Goal: Task Accomplishment & Management: Manage account settings

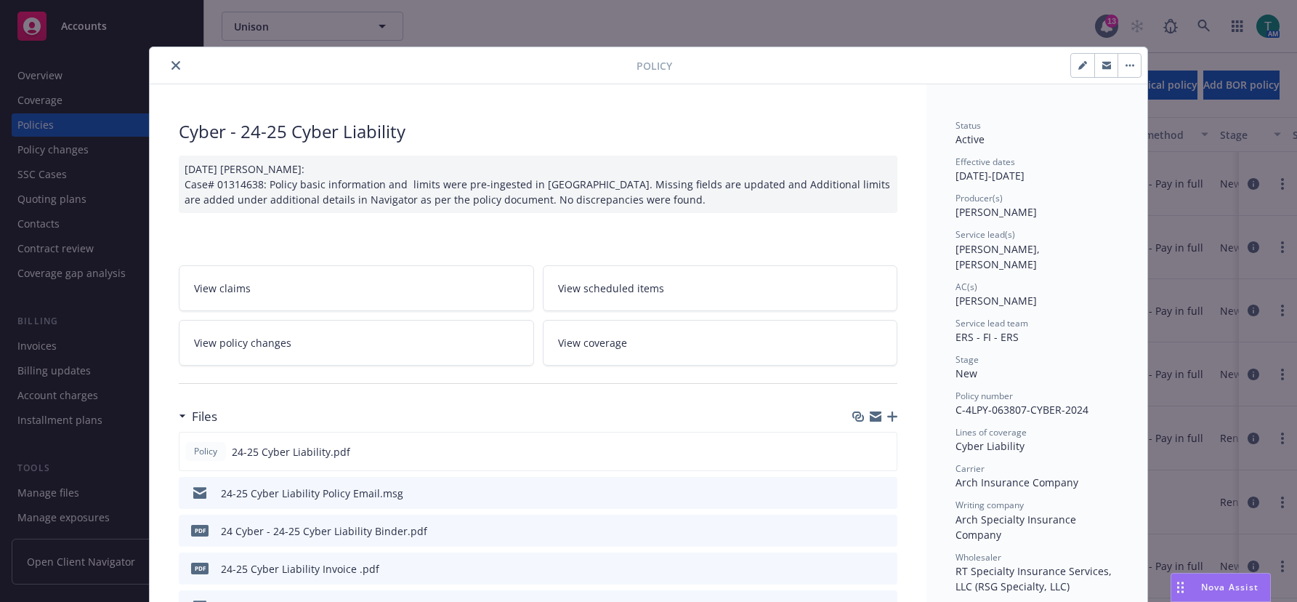
click at [171, 62] on icon "close" at bounding box center [175, 65] width 9 height 9
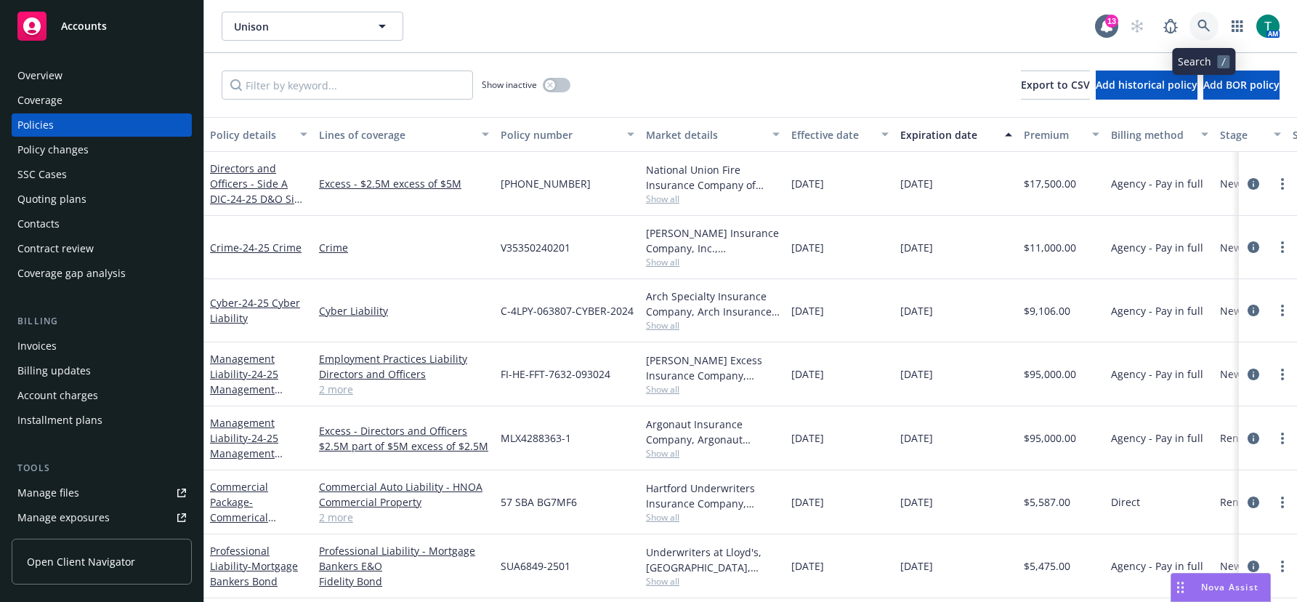
click at [1208, 31] on icon at bounding box center [1203, 26] width 13 height 13
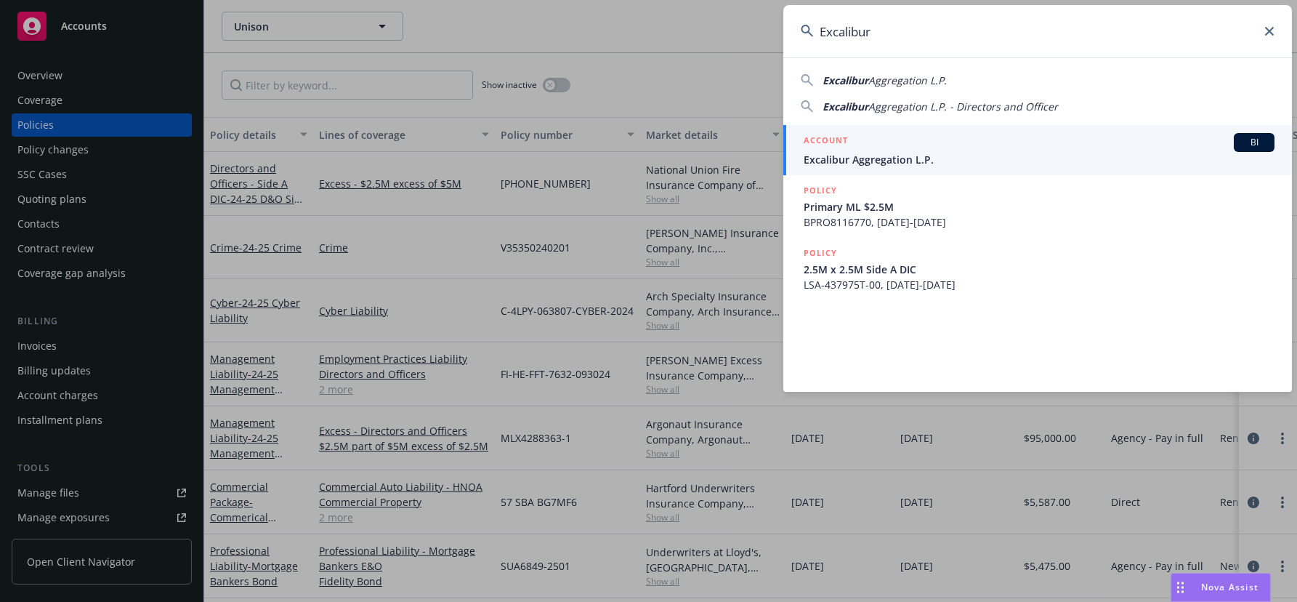
type input "Excalibur"
click at [1275, 134] on link "ACCOUNT BI Excalibur Aggregation L.P." at bounding box center [1037, 150] width 509 height 50
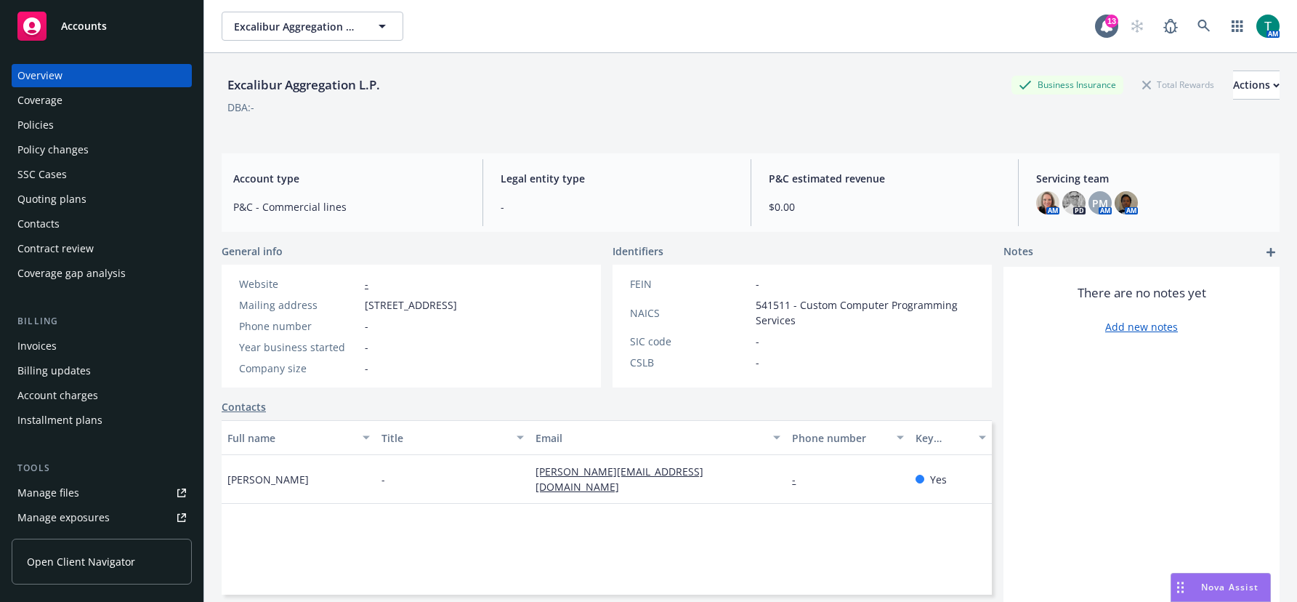
click at [70, 118] on div "Policies" at bounding box center [101, 124] width 169 height 23
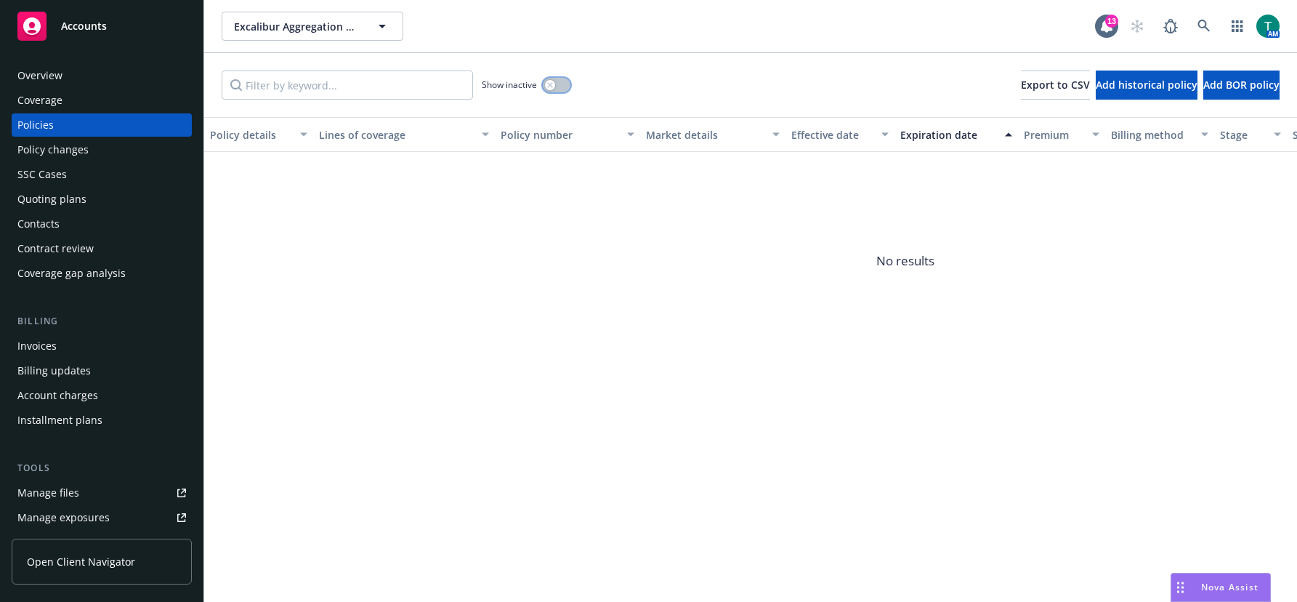
click at [564, 85] on button "button" at bounding box center [557, 85] width 28 height 15
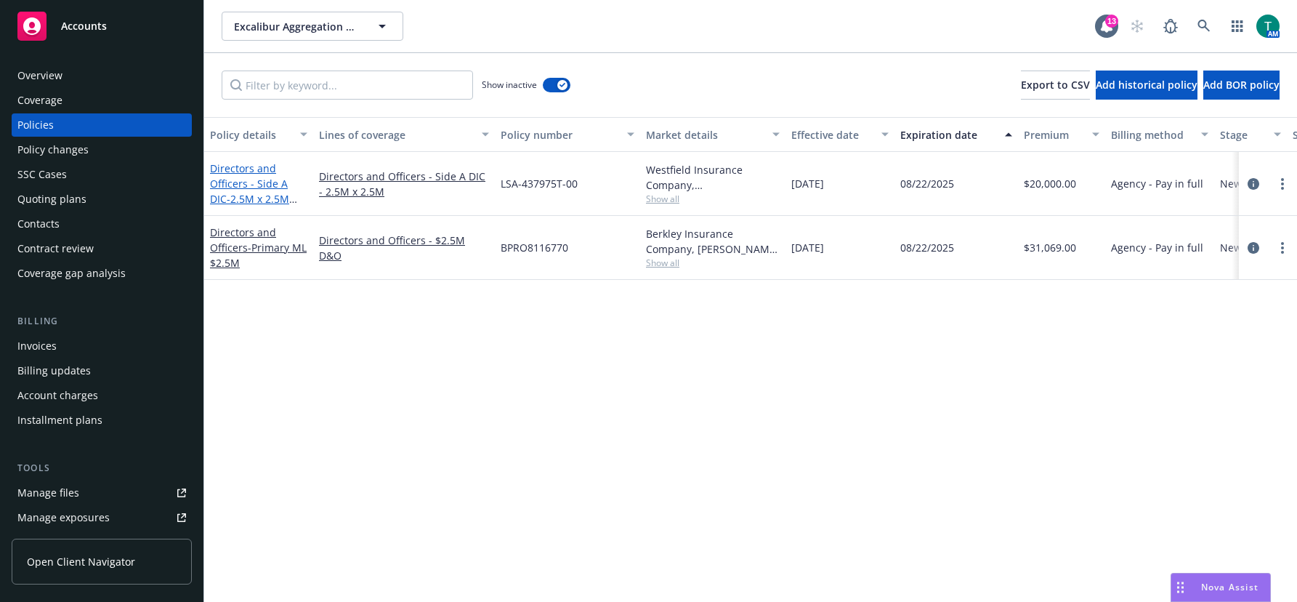
click at [241, 181] on link "Directors and Officers - Side A DIC - 2.5M x 2.5M Side A DIC" at bounding box center [249, 191] width 79 height 60
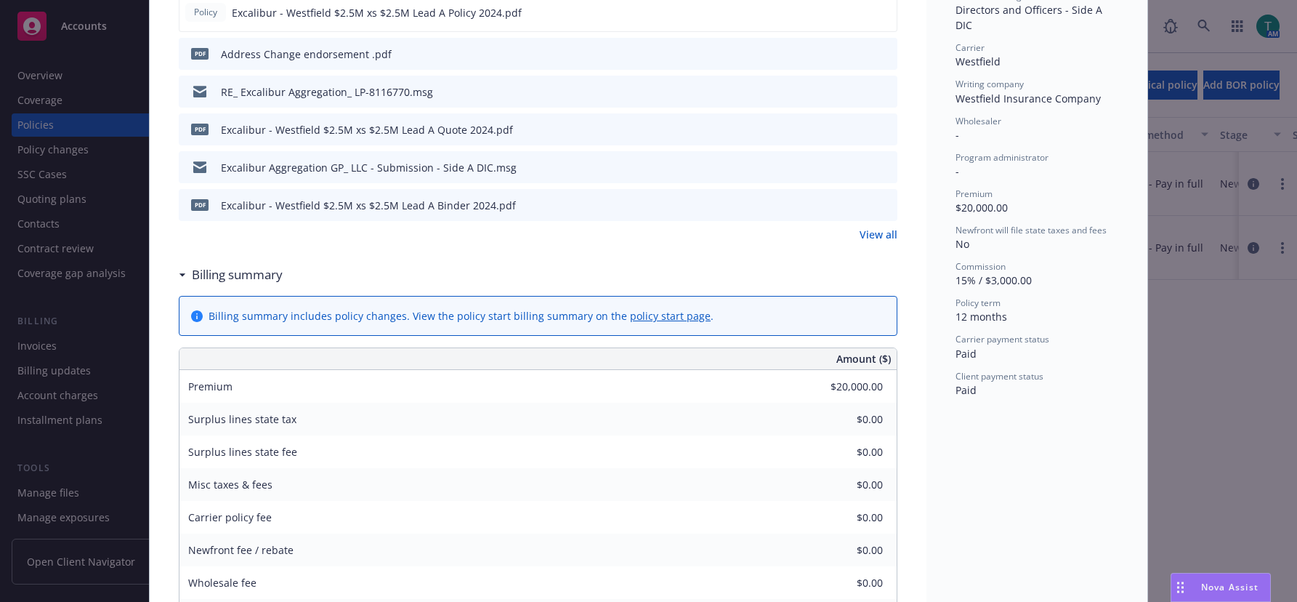
scroll to position [73, 0]
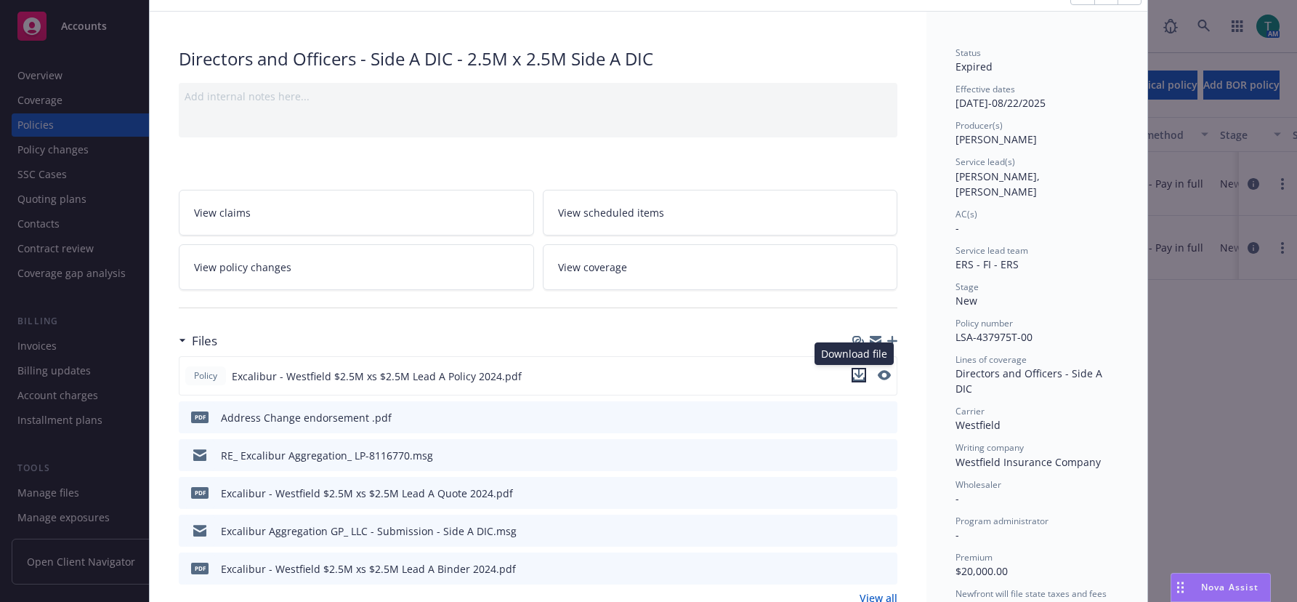
click at [854, 373] on icon "download file" at bounding box center [859, 375] width 12 height 12
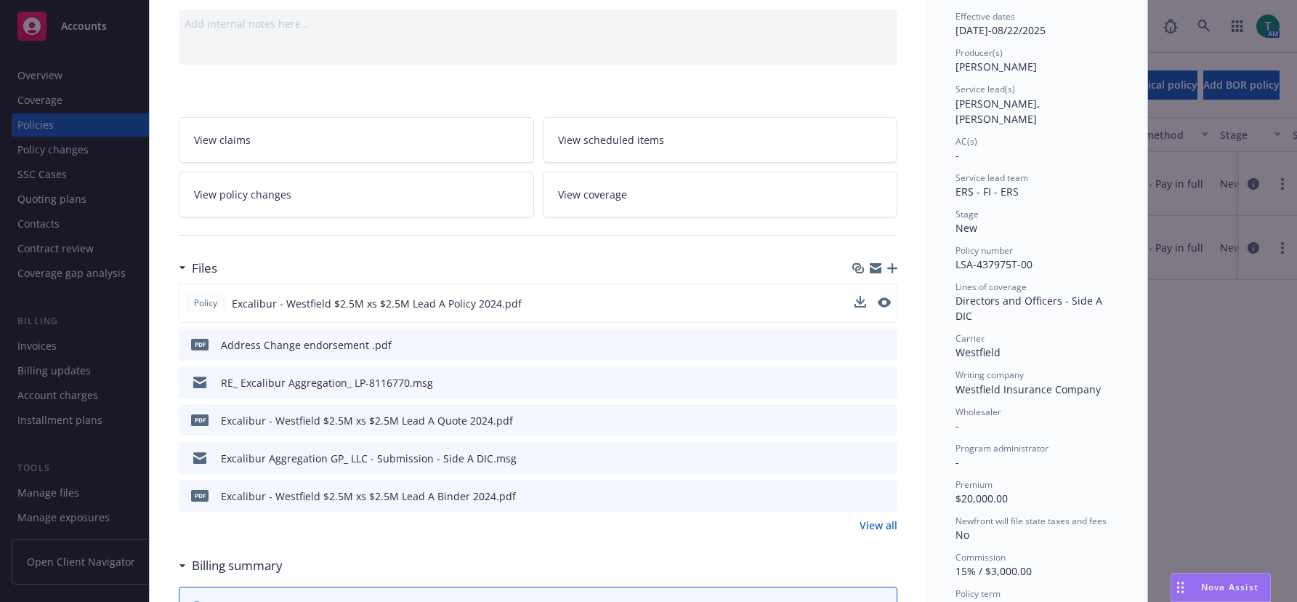
scroll to position [0, 0]
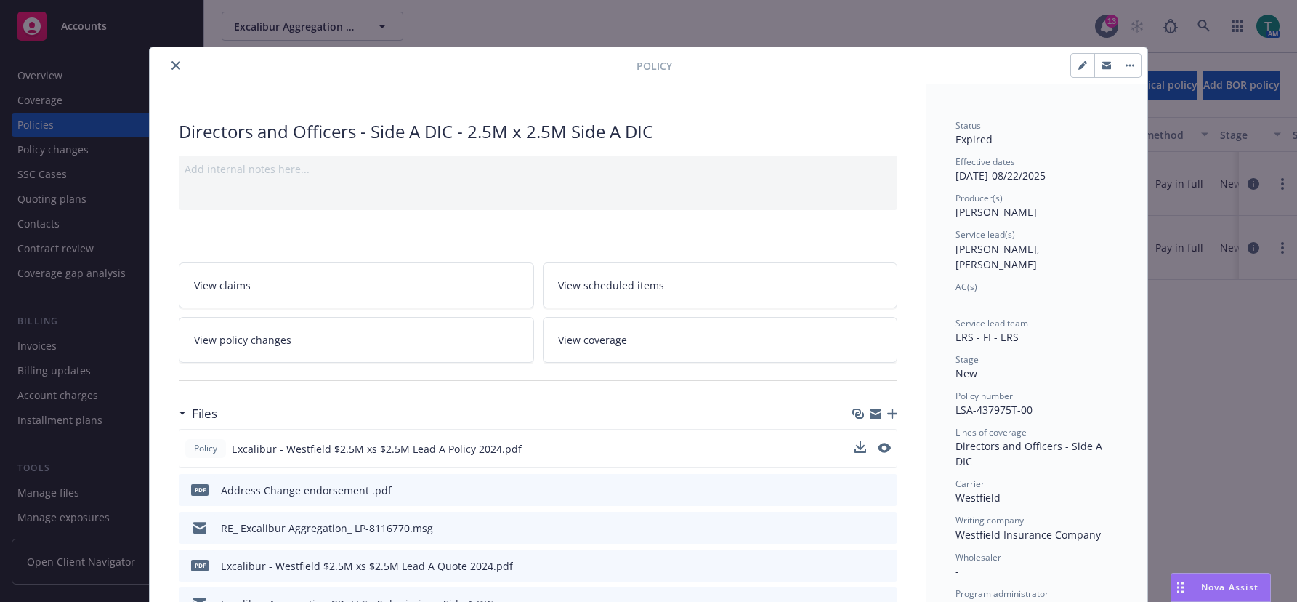
click at [167, 67] on button "close" at bounding box center [175, 65] width 17 height 17
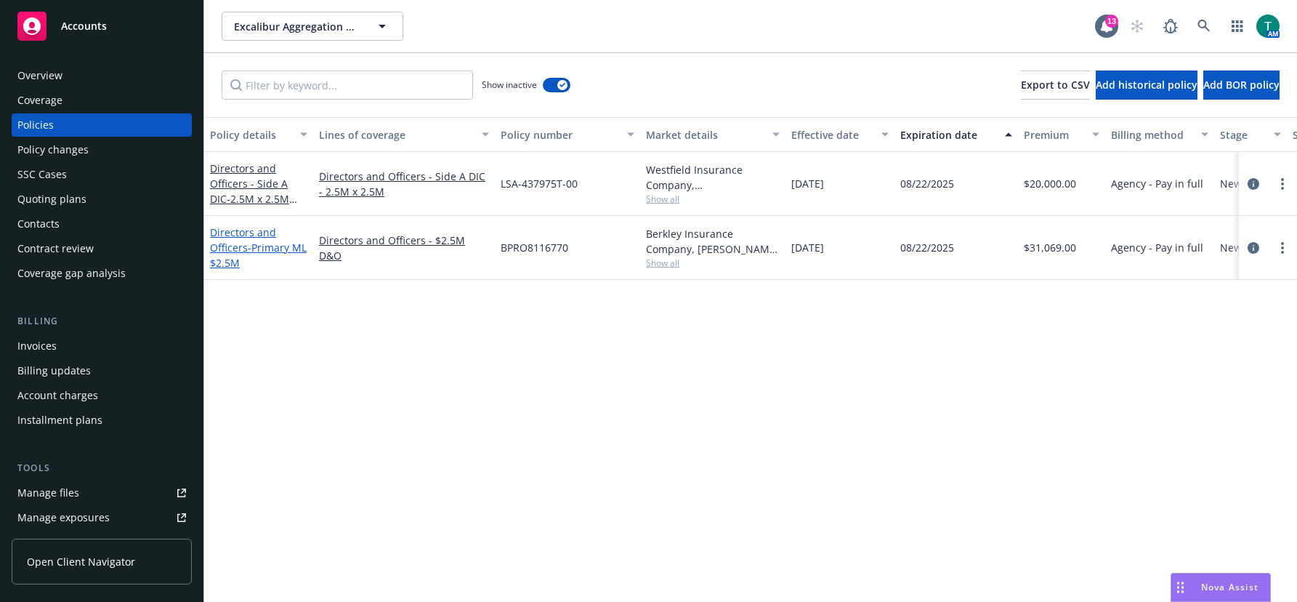
click at [242, 259] on span "- Primary ML $2.5M" at bounding box center [258, 254] width 97 height 29
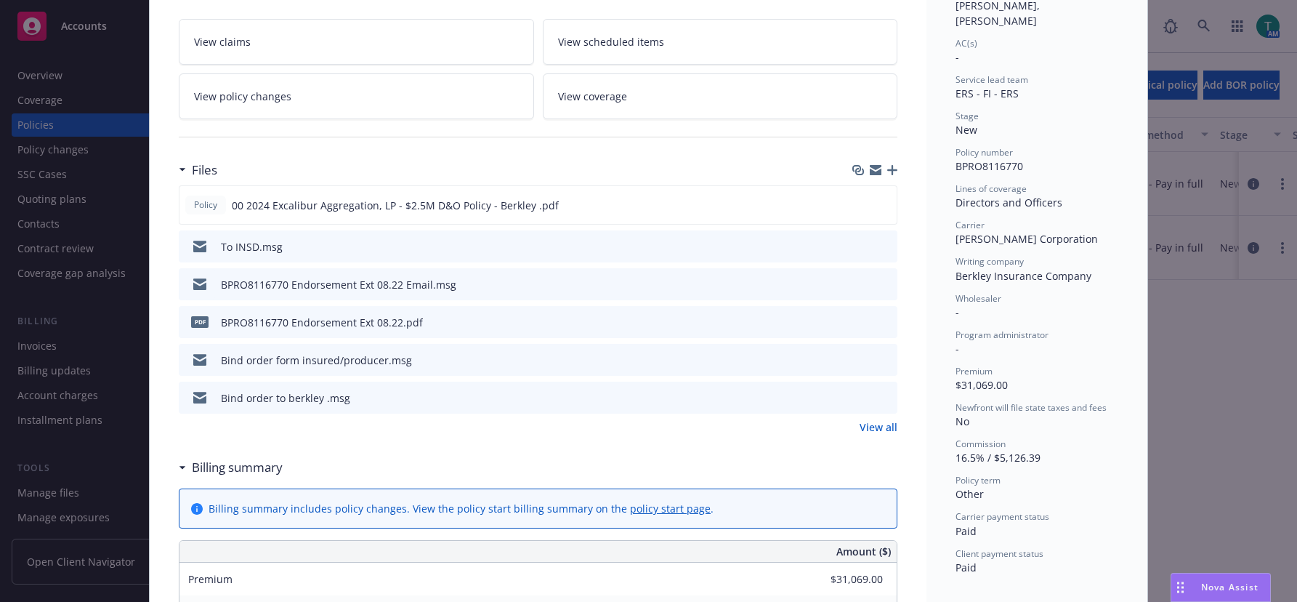
scroll to position [218, 0]
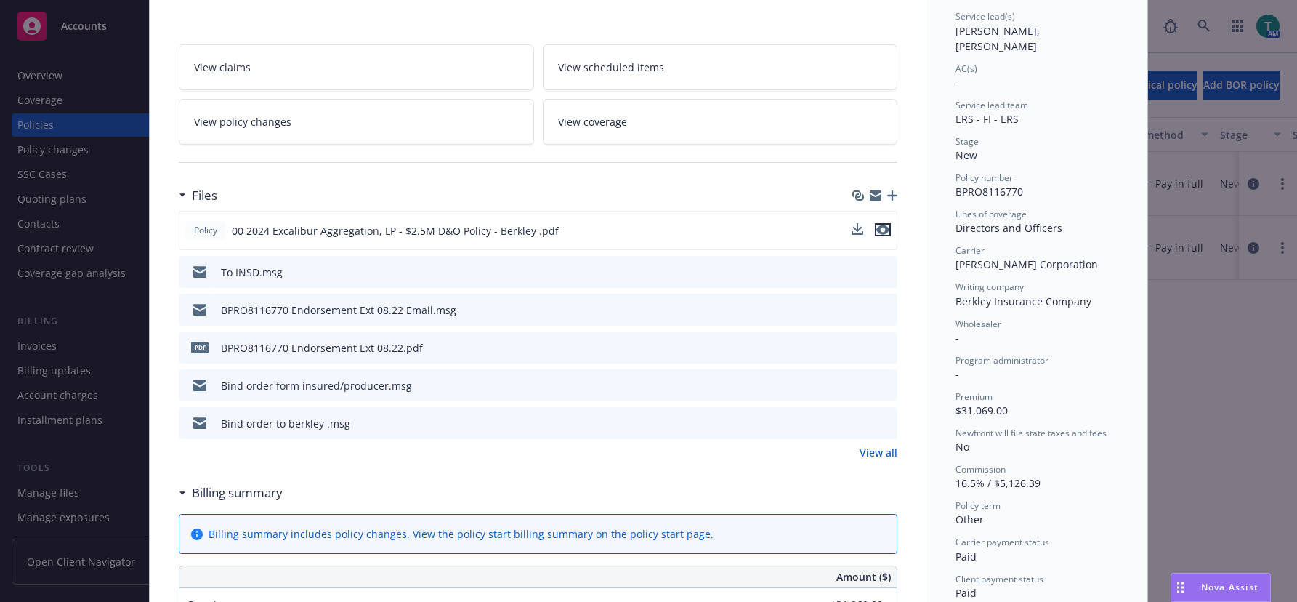
click at [878, 232] on icon "preview file" at bounding box center [882, 229] width 13 height 10
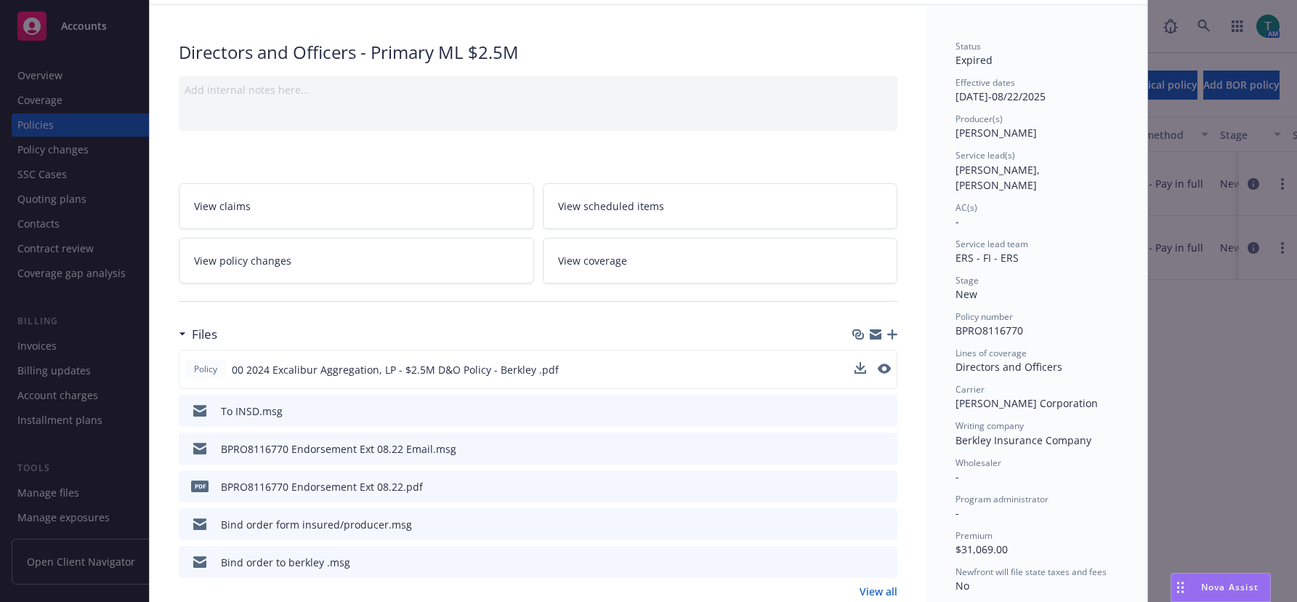
scroll to position [0, 0]
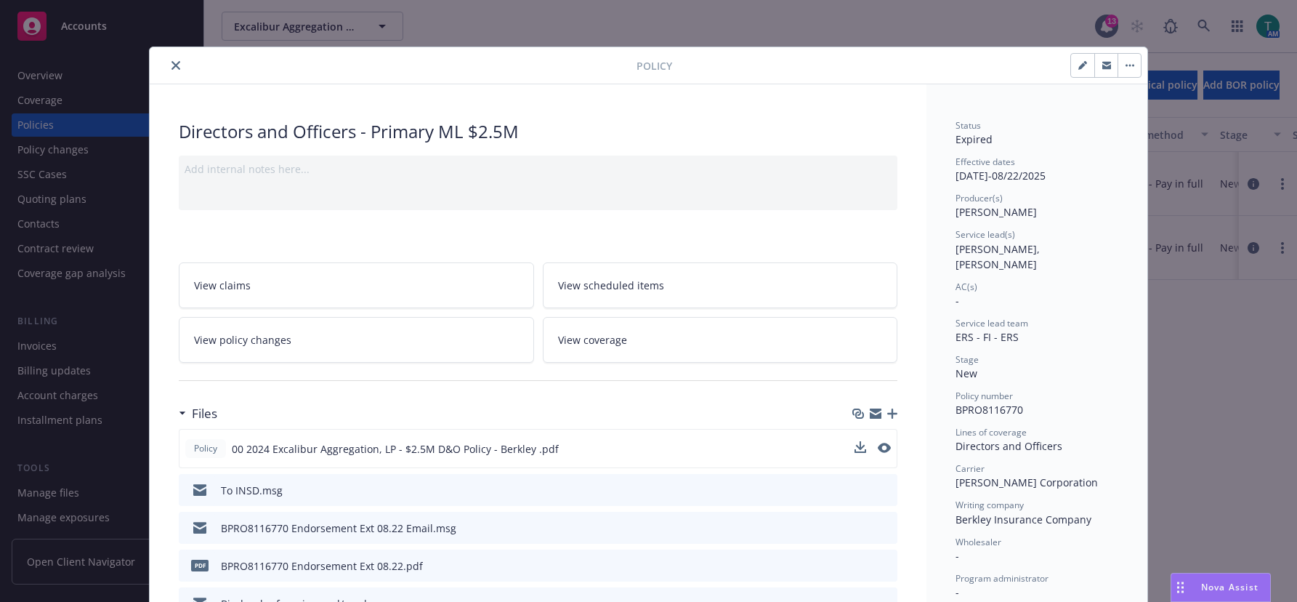
click at [171, 64] on icon "close" at bounding box center [175, 65] width 9 height 9
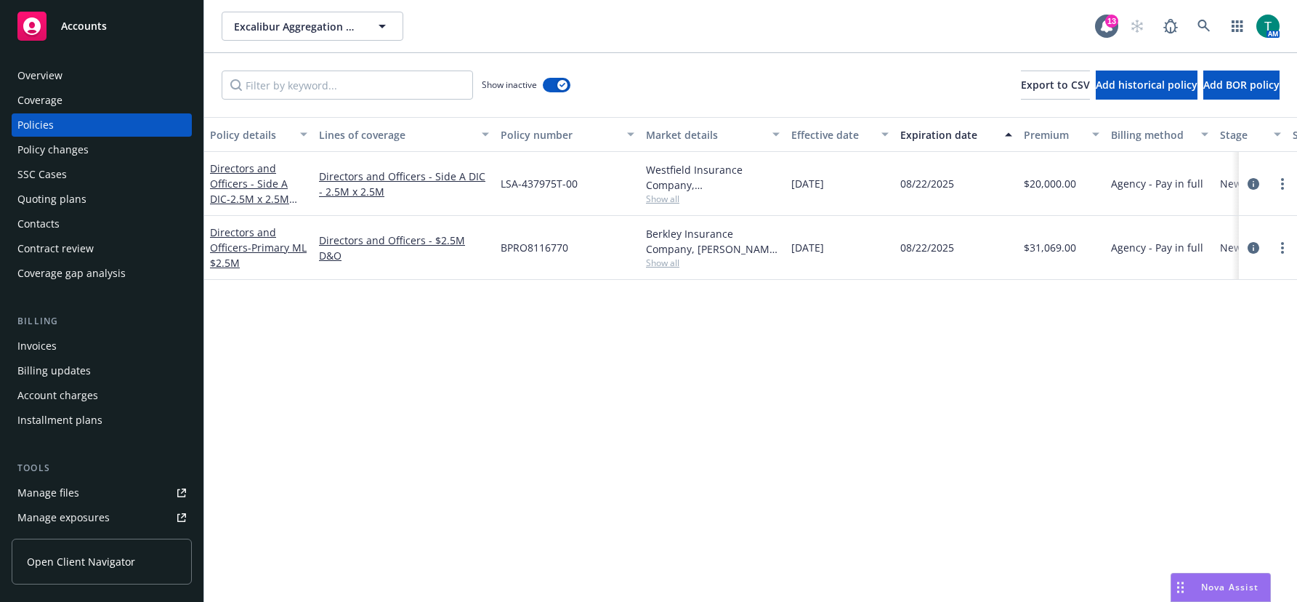
click at [73, 501] on div "Manage files" at bounding box center [48, 492] width 62 height 23
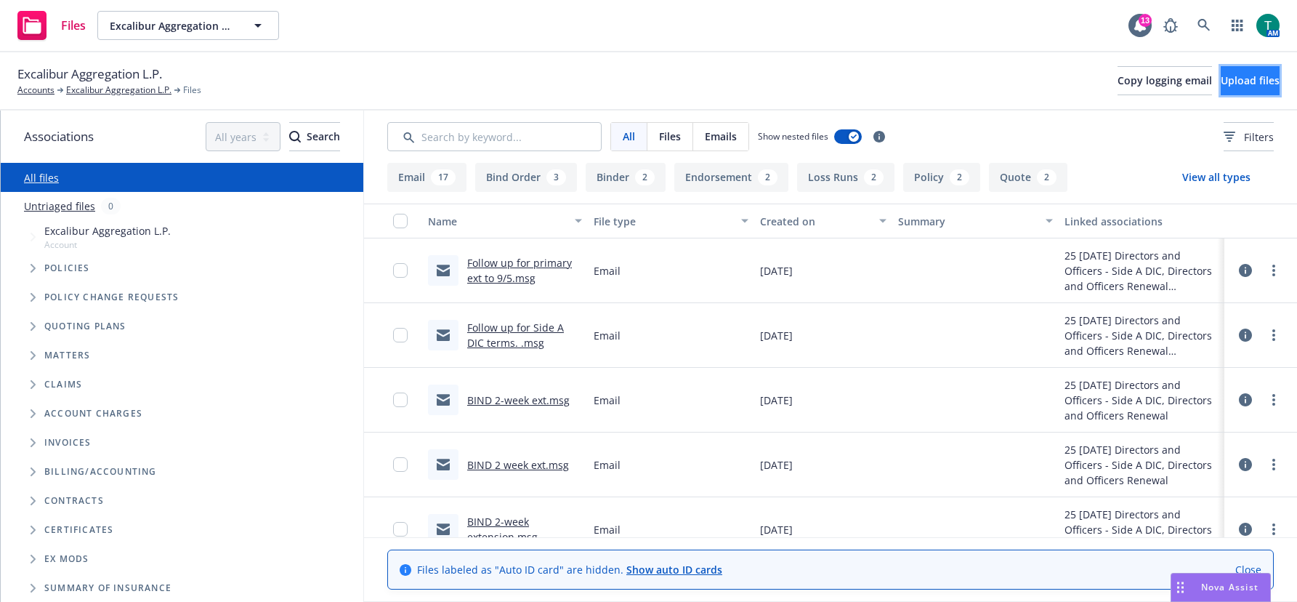
click at [1223, 86] on span "Upload files" at bounding box center [1249, 80] width 59 height 14
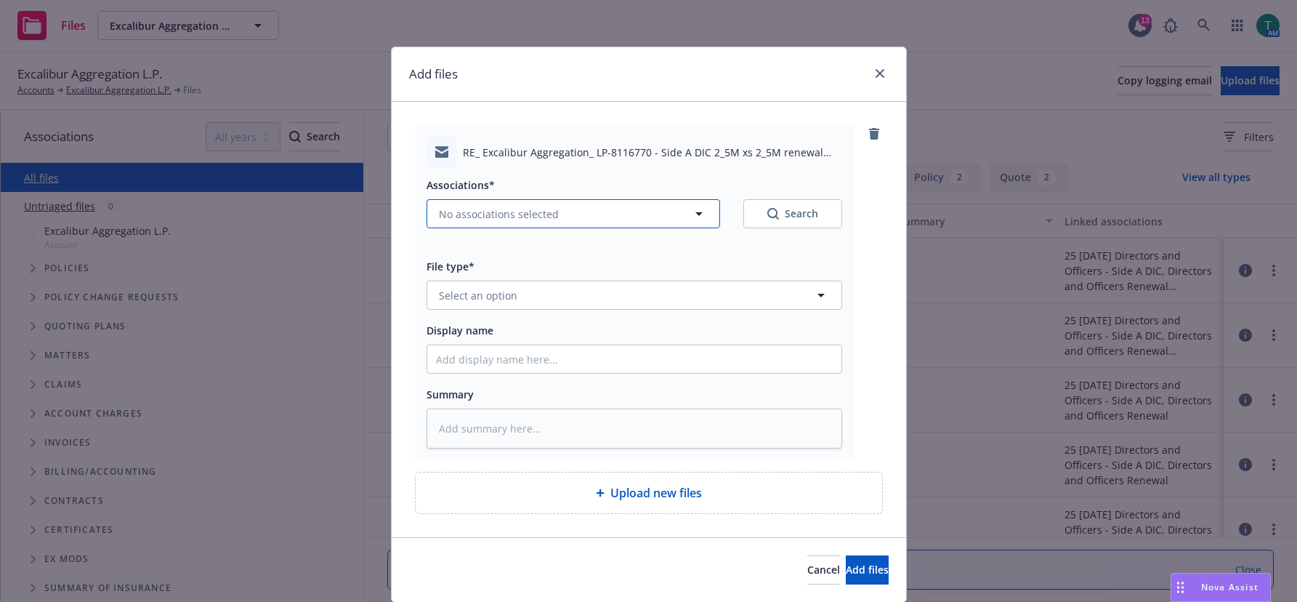
click at [466, 210] on span "No associations selected" at bounding box center [499, 213] width 120 height 15
type textarea "x"
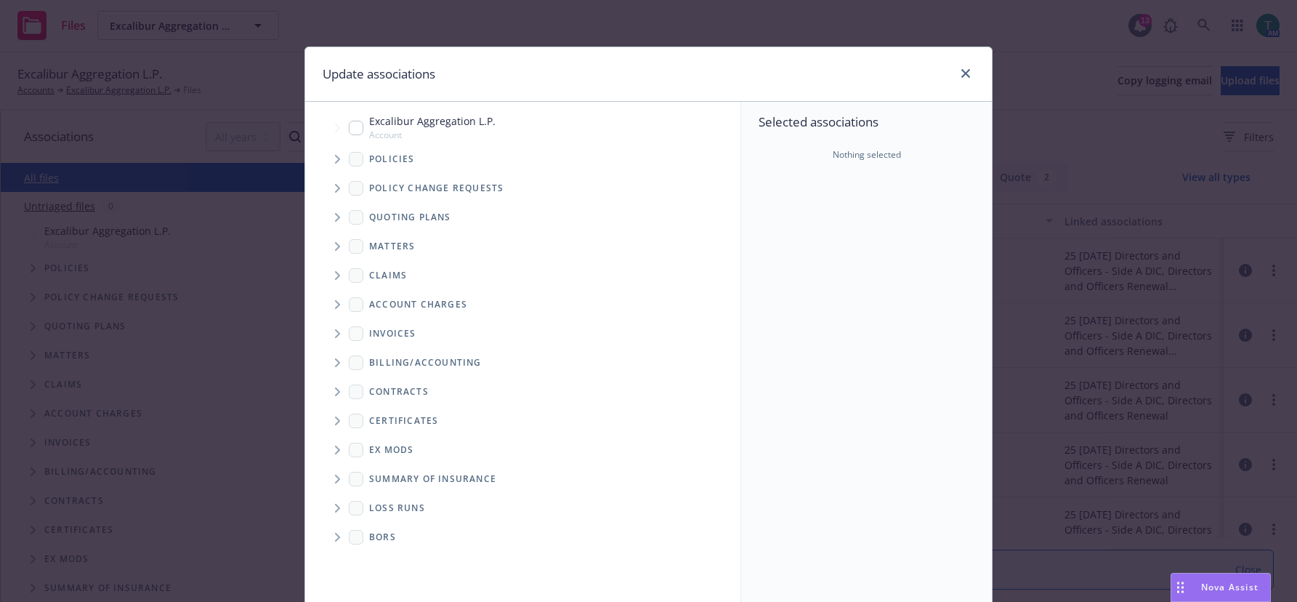
click at [349, 137] on div "Excalibur Aggregation L.P. Account" at bounding box center [422, 127] width 147 height 28
checkbox input "true"
drag, startPoint x: 333, startPoint y: 218, endPoint x: 349, endPoint y: 218, distance: 16.7
click at [335, 218] on icon "Tree Example" at bounding box center [338, 217] width 6 height 9
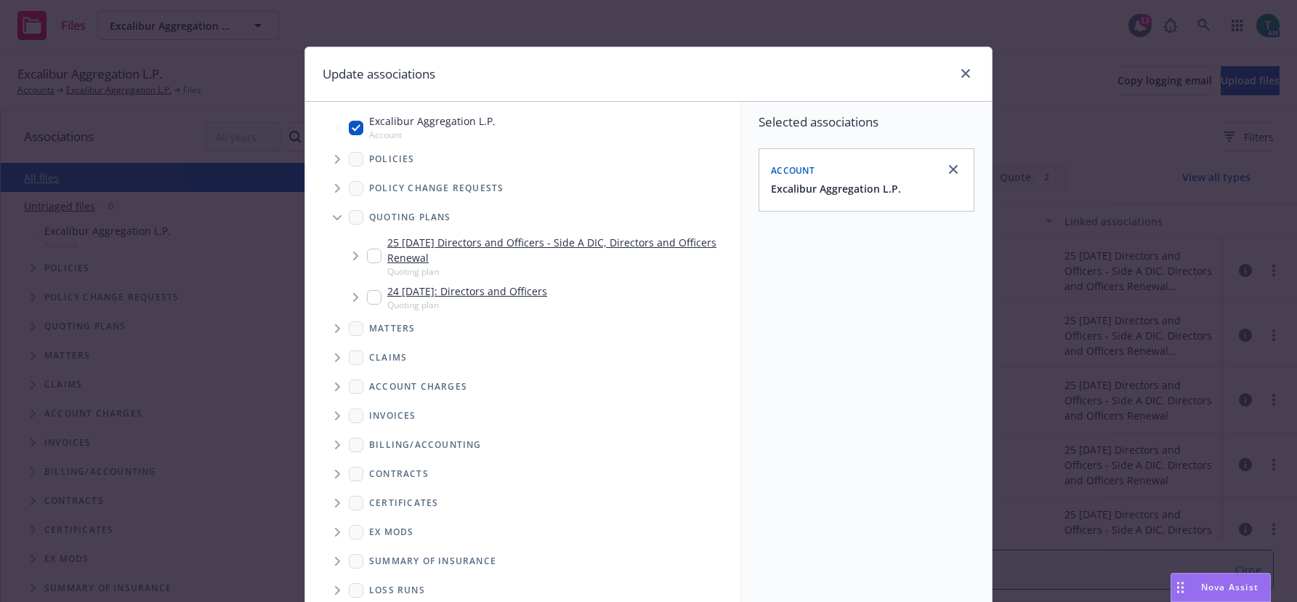
click at [367, 256] on input "Tree Example" at bounding box center [374, 255] width 15 height 15
checkbox input "true"
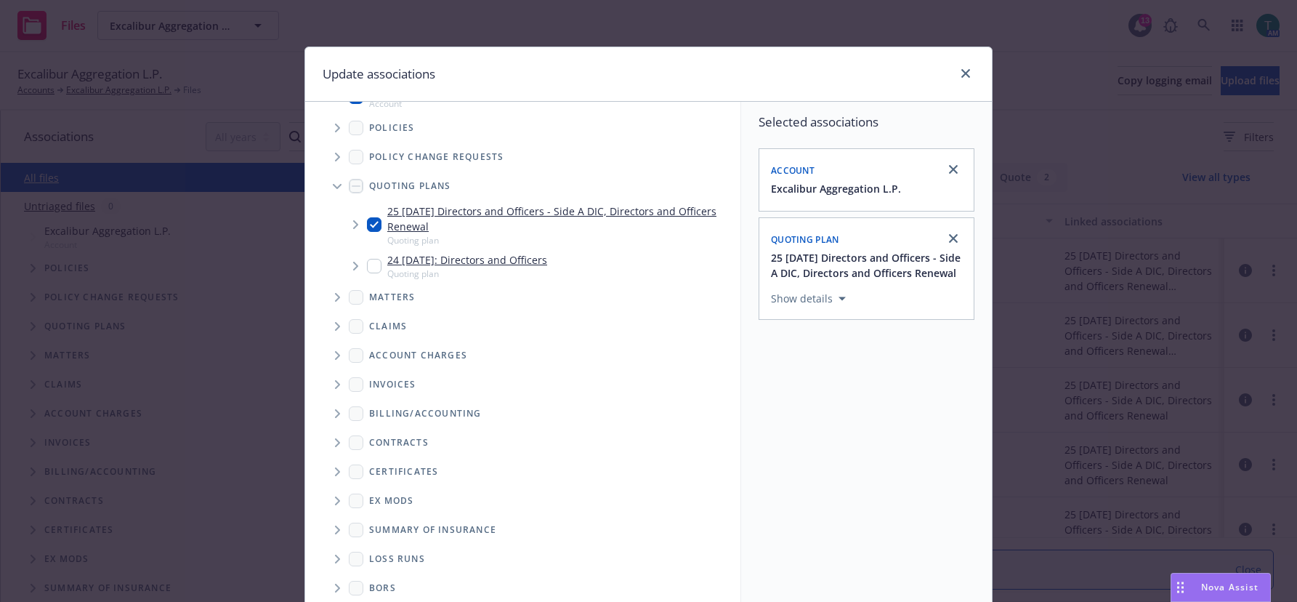
scroll to position [121, 0]
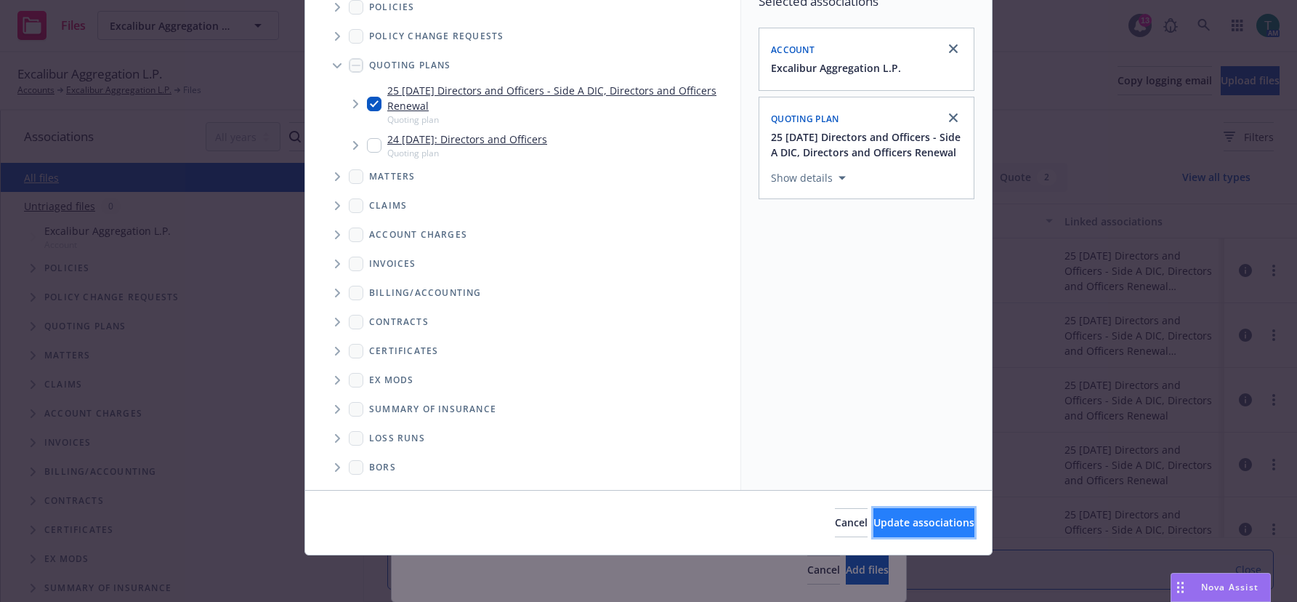
click at [908, 526] on span "Update associations" at bounding box center [923, 522] width 101 height 14
type textarea "x"
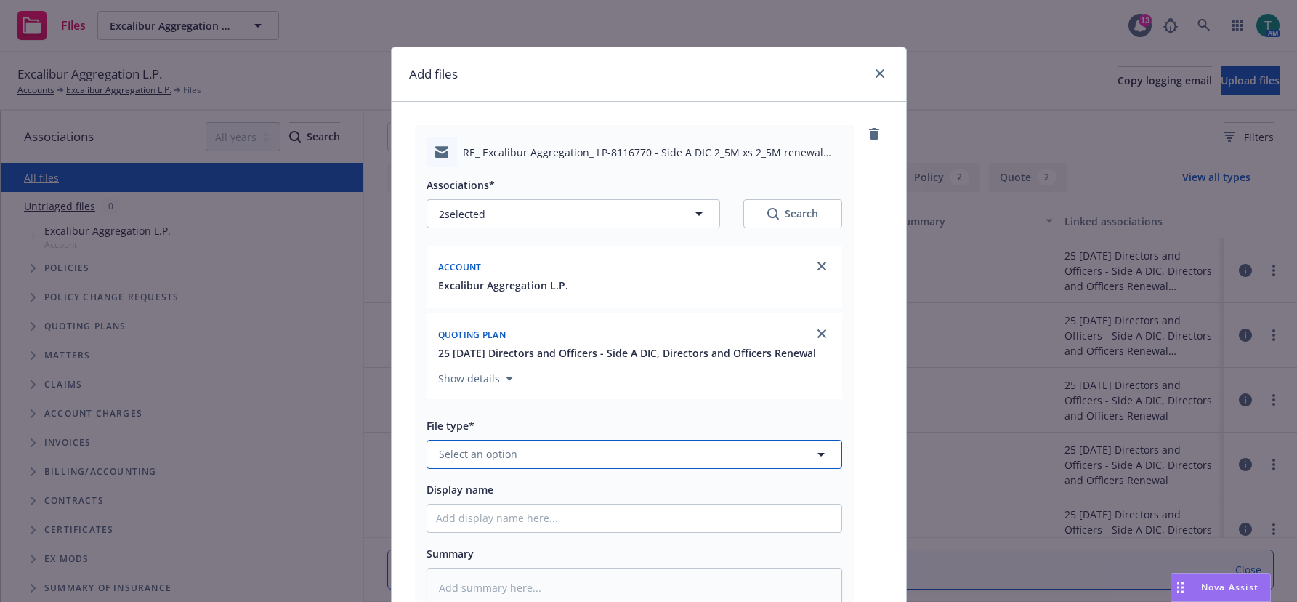
click at [514, 461] on button "Select an option" at bounding box center [634, 454] width 416 height 29
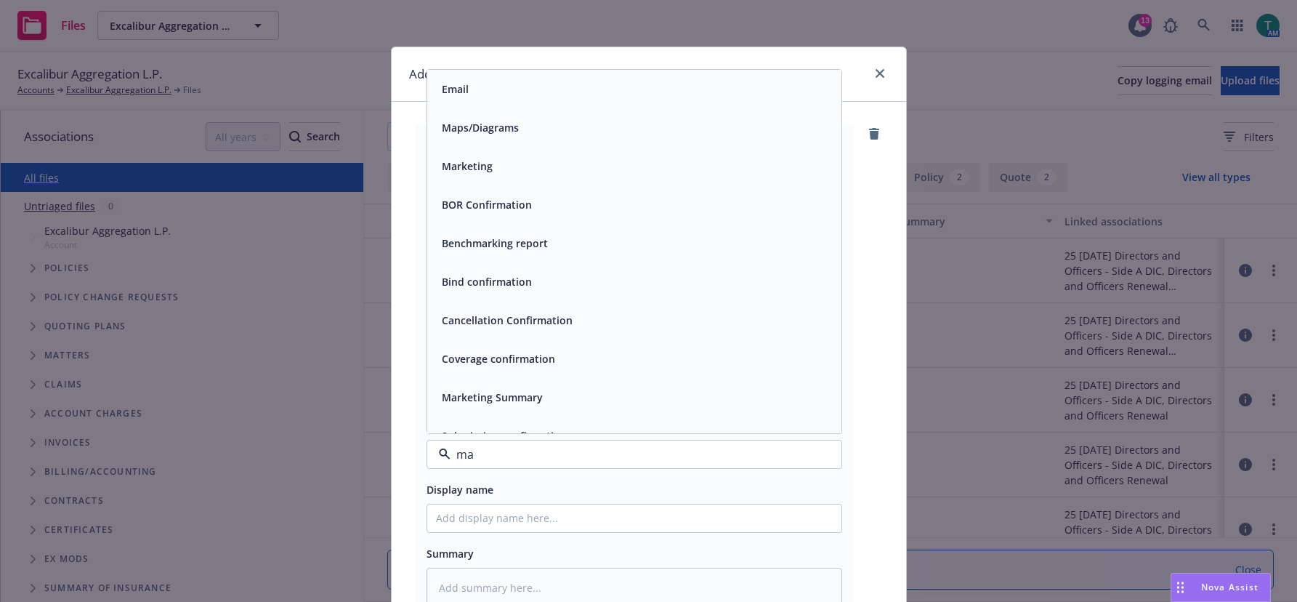
type input "m"
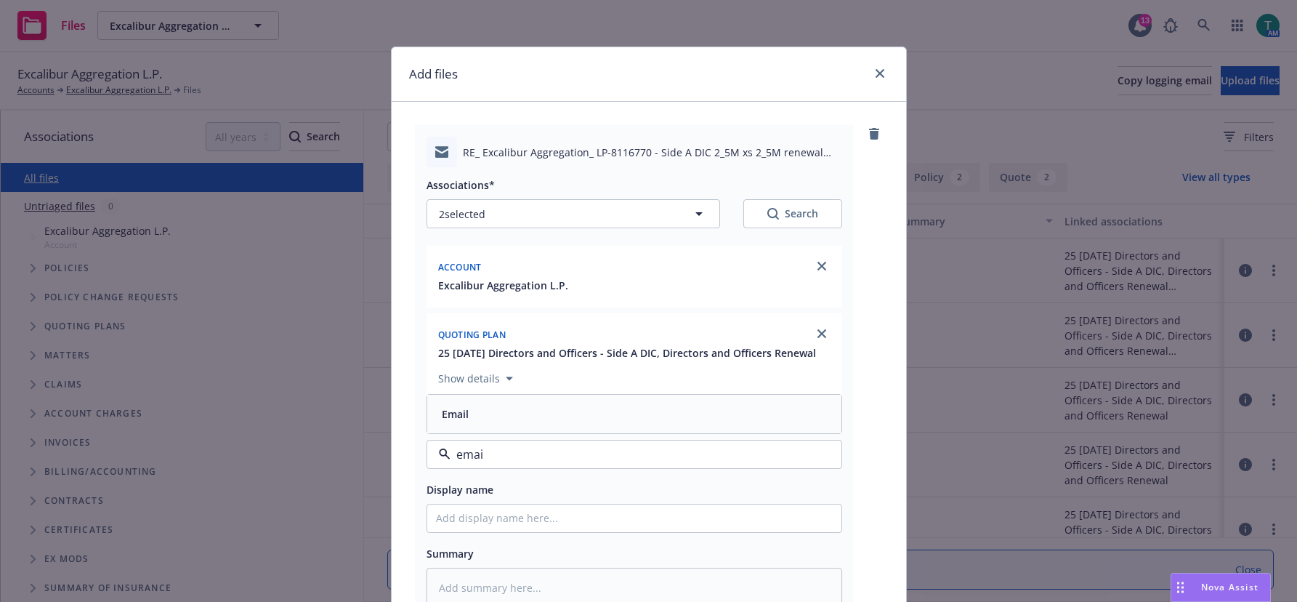
type input "email"
click at [470, 419] on div "Email" at bounding box center [634, 413] width 397 height 21
click at [461, 516] on input "Display name" at bounding box center [634, 518] width 414 height 28
type textarea "x"
type input "W"
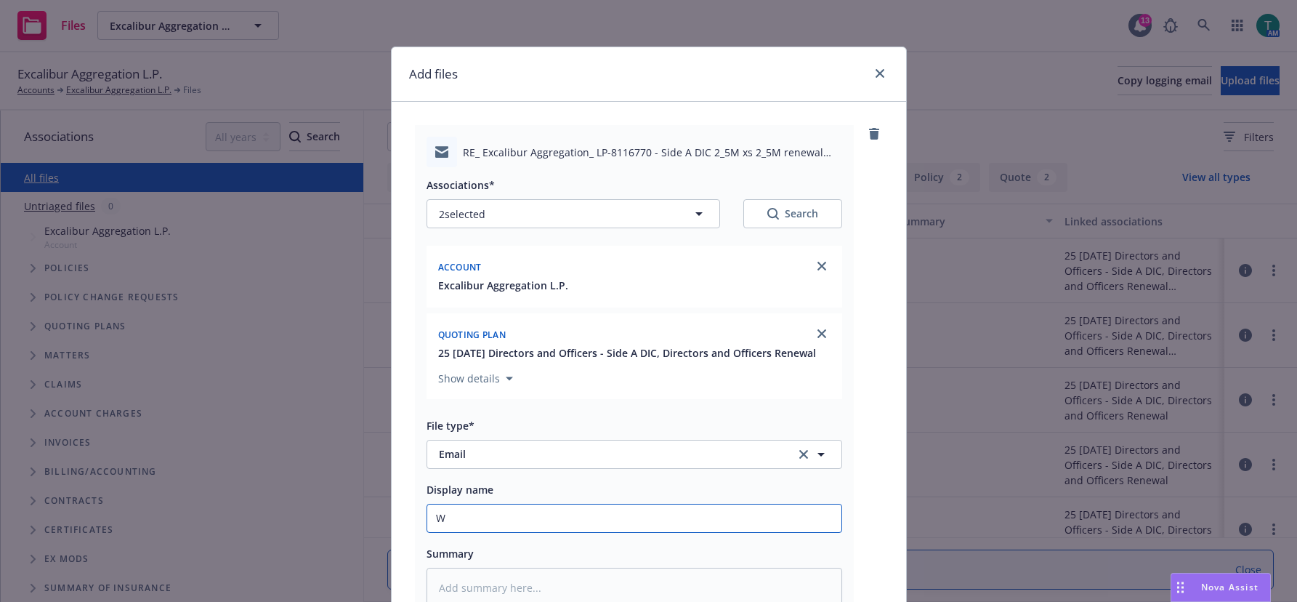
type textarea "x"
type input "Ws"
type textarea "x"
type input "Wst"
type textarea "x"
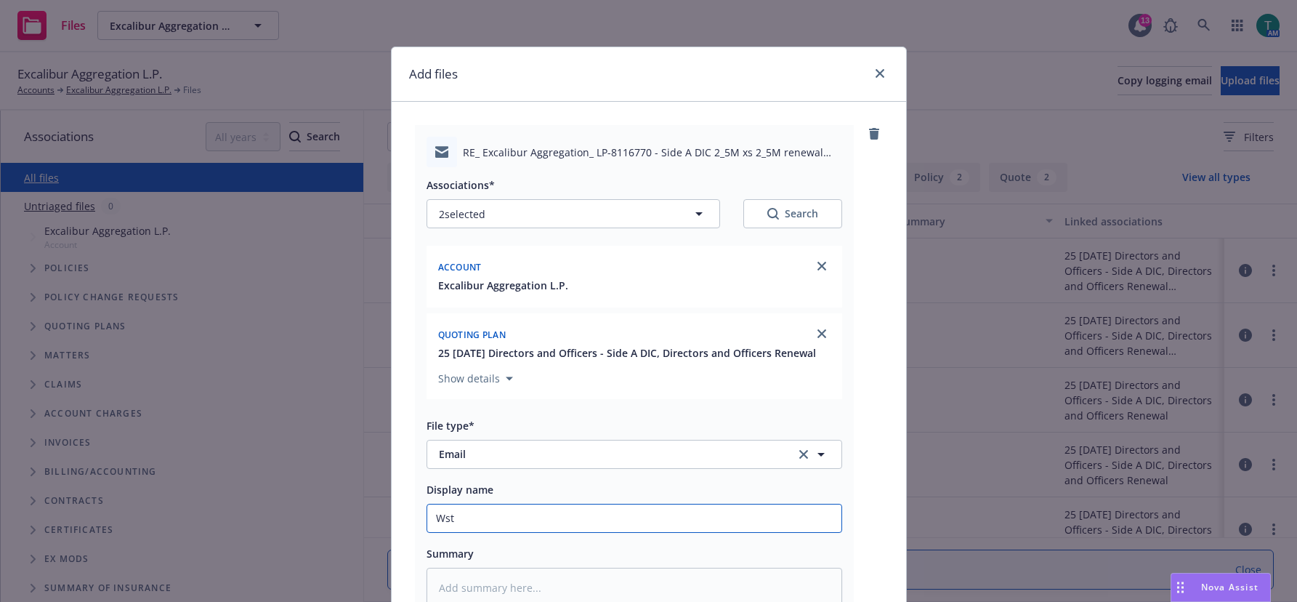
type input "Wstf"
type textarea "x"
type input "Wstfi"
type textarea "x"
type input "Wstf"
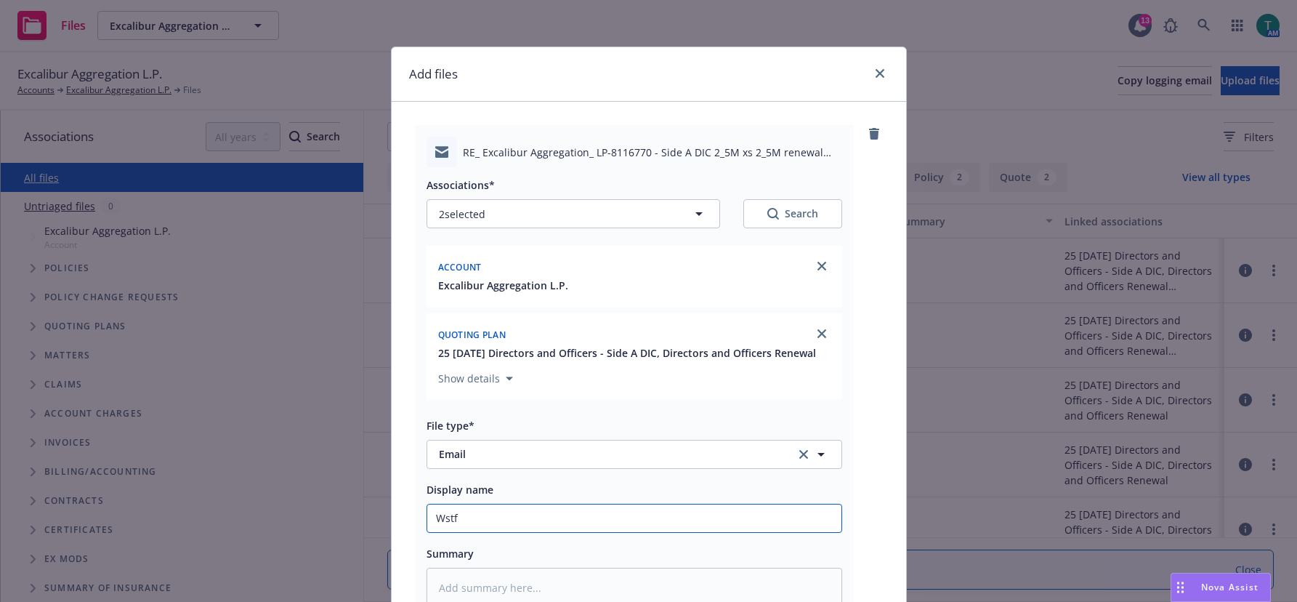
type textarea "x"
type input "Wst"
type textarea "x"
type input "Ws"
type textarea "x"
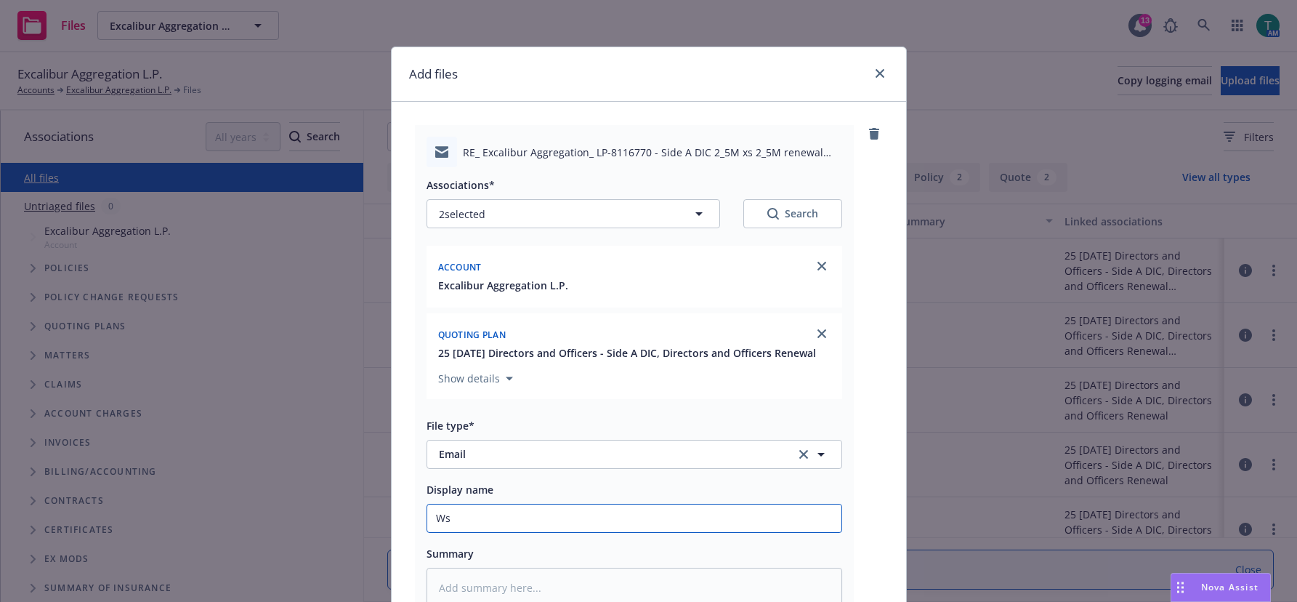
type input "W"
type textarea "x"
type input "We"
type textarea "x"
type input "Wes"
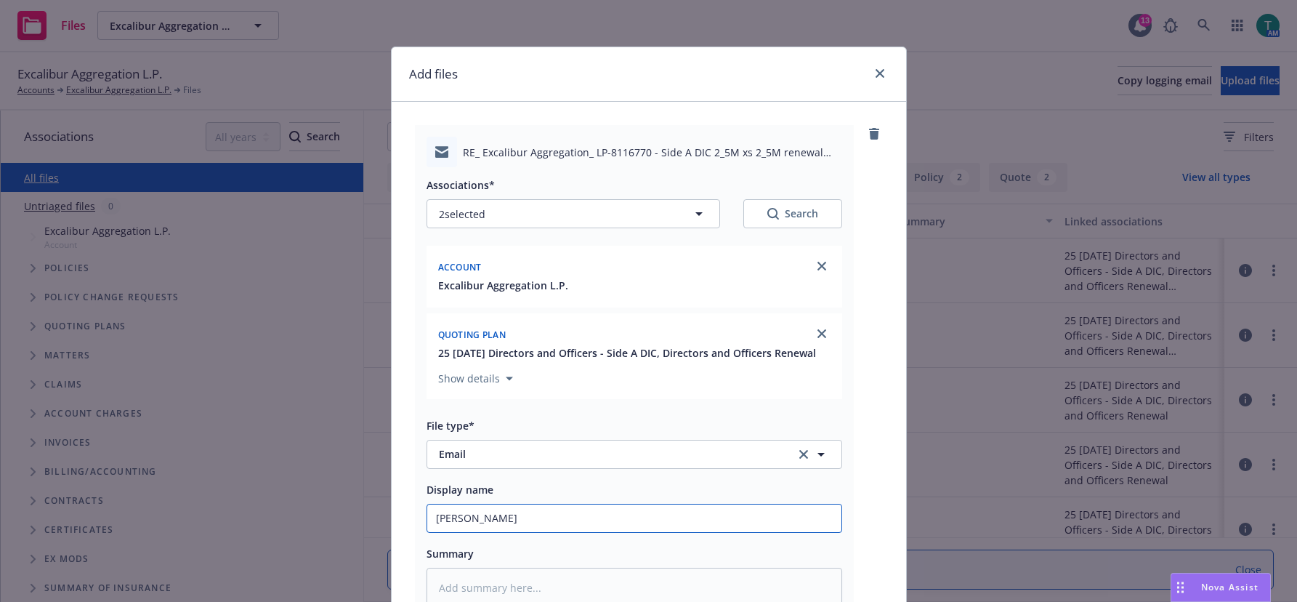
type textarea "x"
type input "West"
type textarea "x"
type input "Westfi"
type textarea "x"
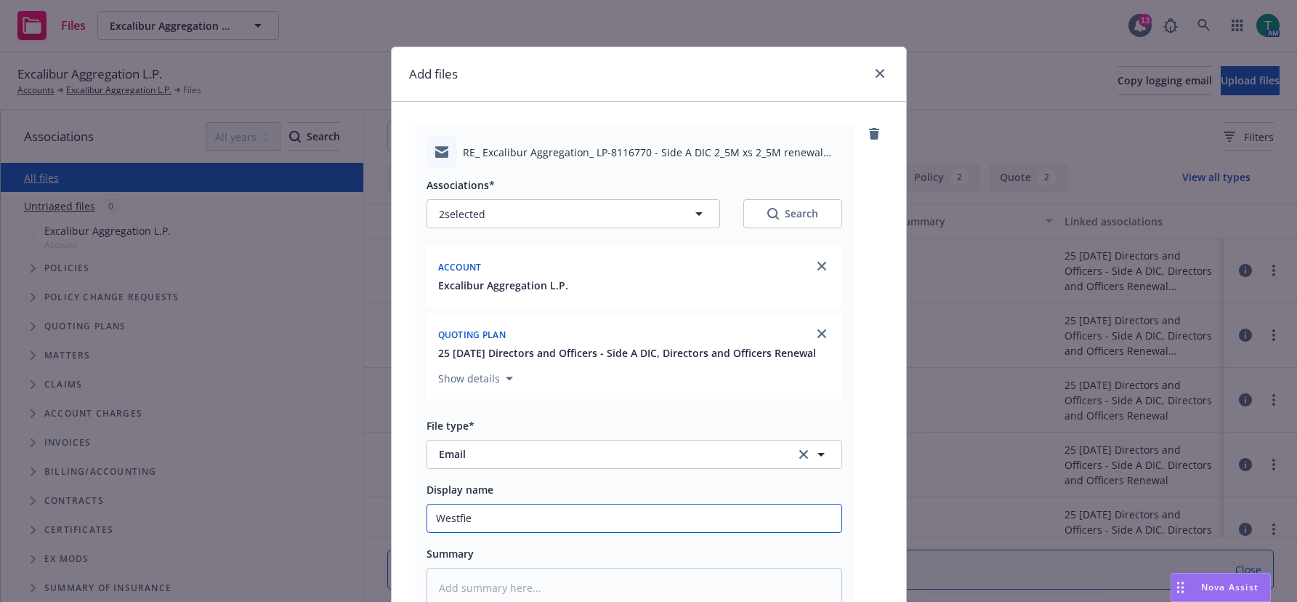
type input "Westfiel"
type textarea "x"
type input "Westfield"
type textarea "x"
type input "Westfield g"
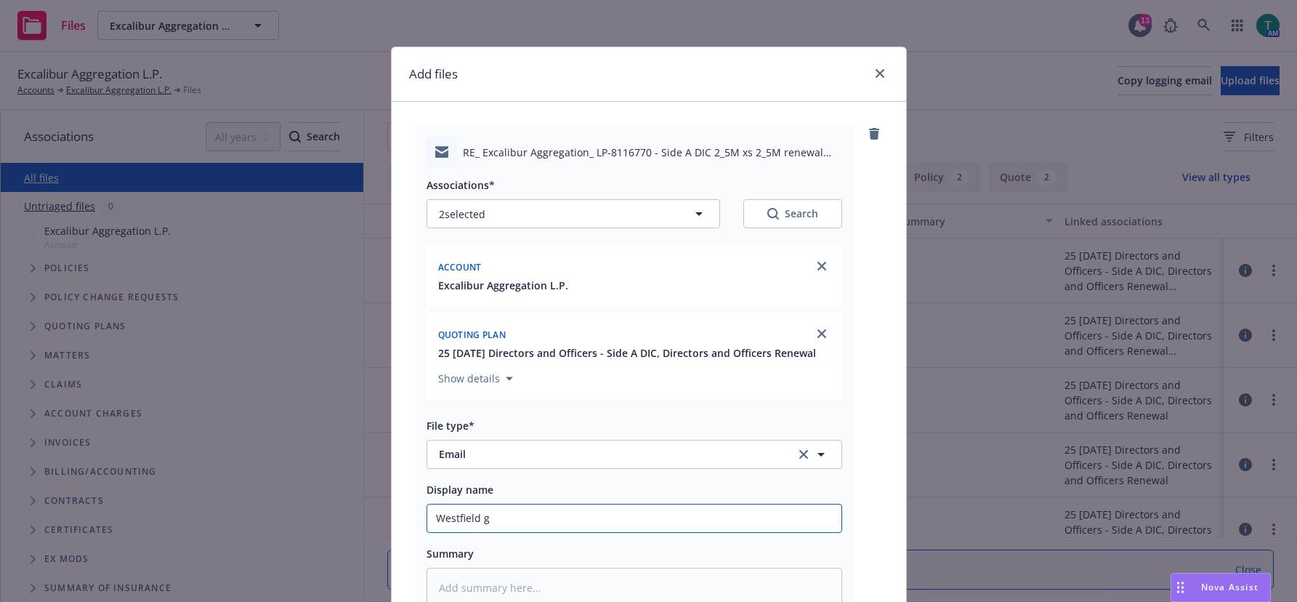
type textarea "x"
type input "Westfield go"
type textarea "x"
type input "Westfield goo"
type textarea "x"
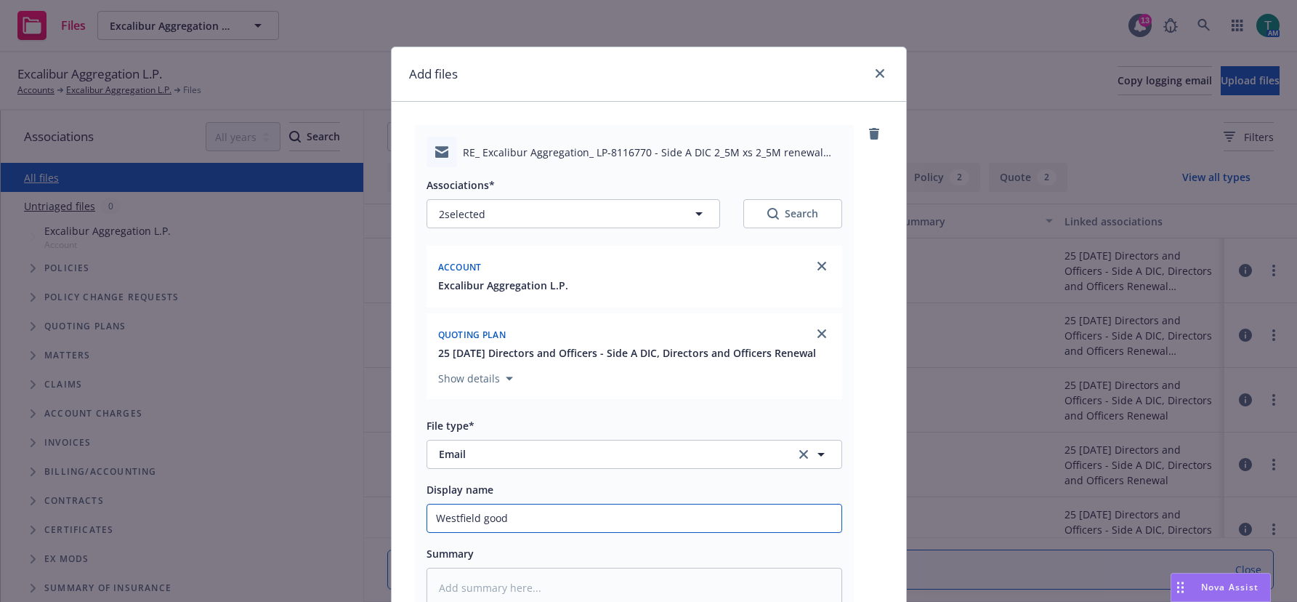
type input "Westfield good"
type textarea "x"
type input "Westfield good t"
type textarea "x"
type input "Westfield good to"
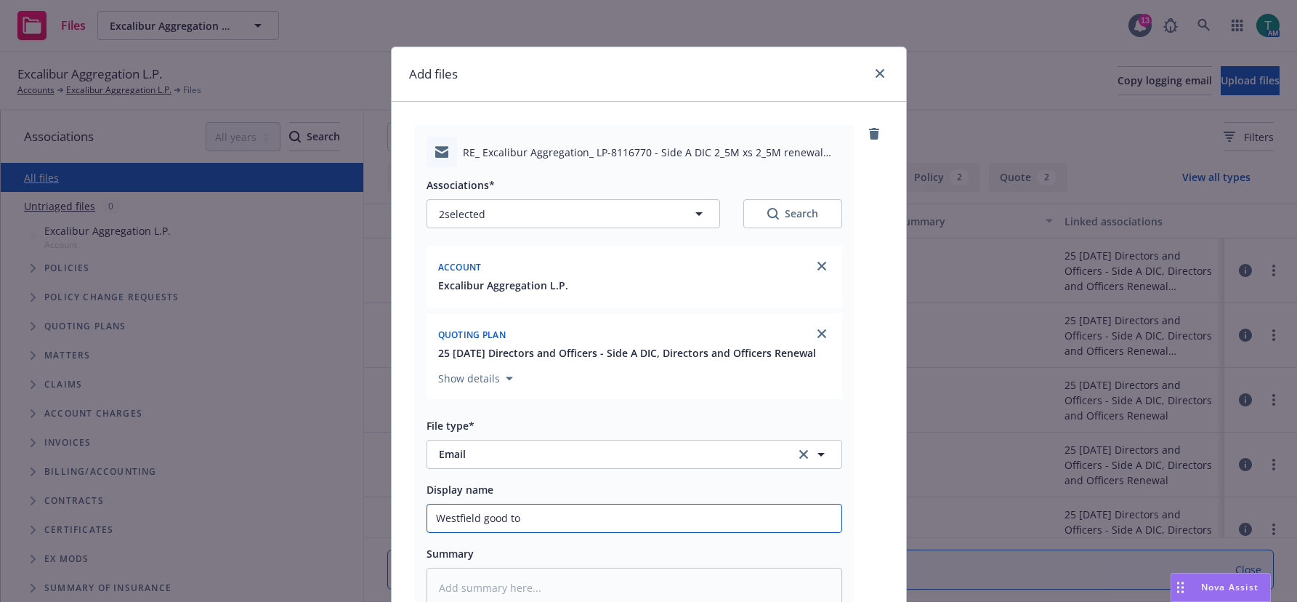
type textarea "x"
type input "Westfield good to"
type textarea "x"
type input "Westfield good to qu"
type textarea "x"
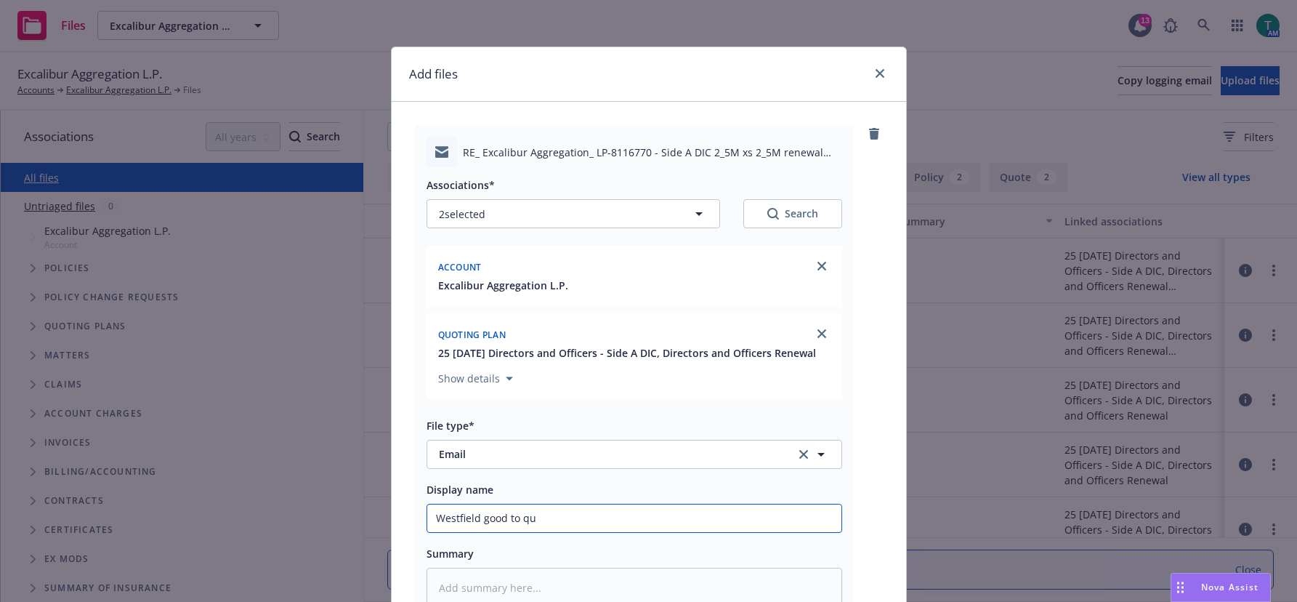
type input "Westfield good to quo"
type textarea "x"
type input "Westfield good to quot"
type textarea "x"
type input "Westfield good to quote"
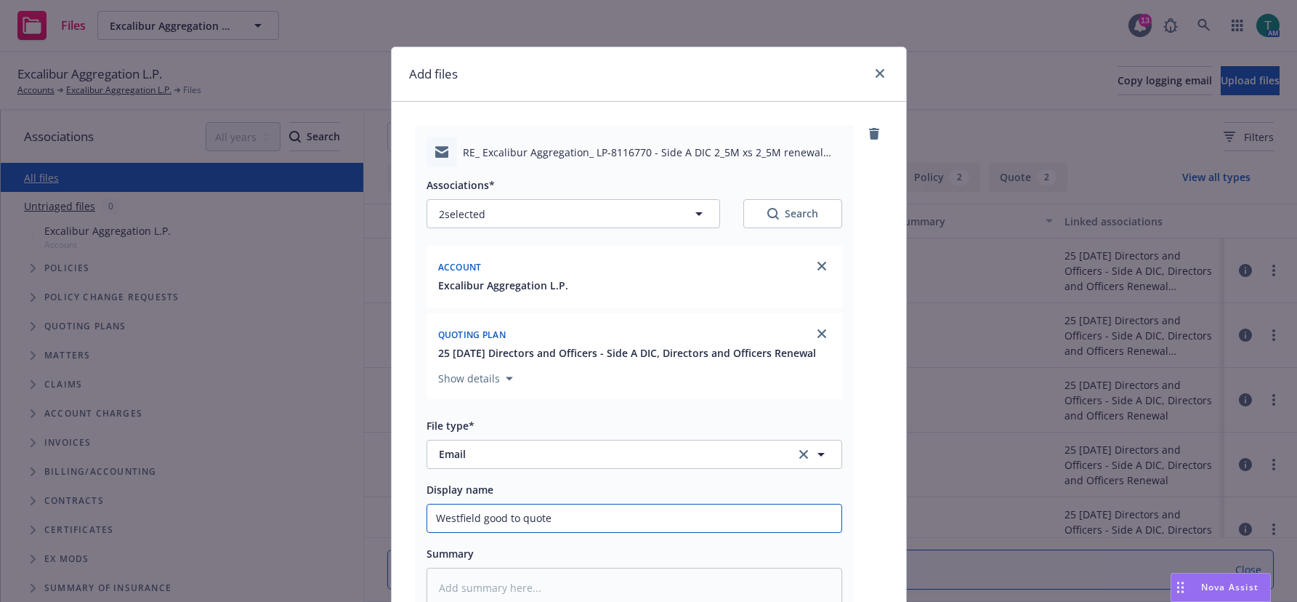
type textarea "x"
type input "Westfield good to quote f"
type textarea "x"
type input "Westfield good to quote fl"
type textarea "x"
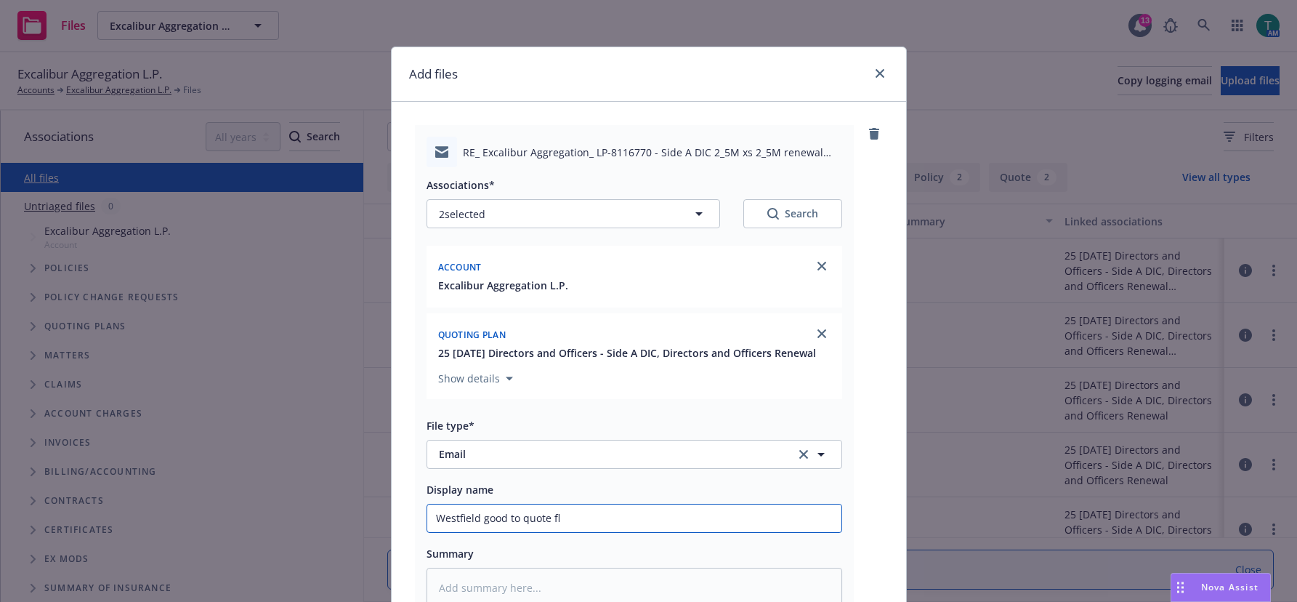
type input "Westfield good to quote fla"
type textarea "x"
type input "Westfield good to quote flat"
type textarea "x"
type input "Westfield good to quote flat"
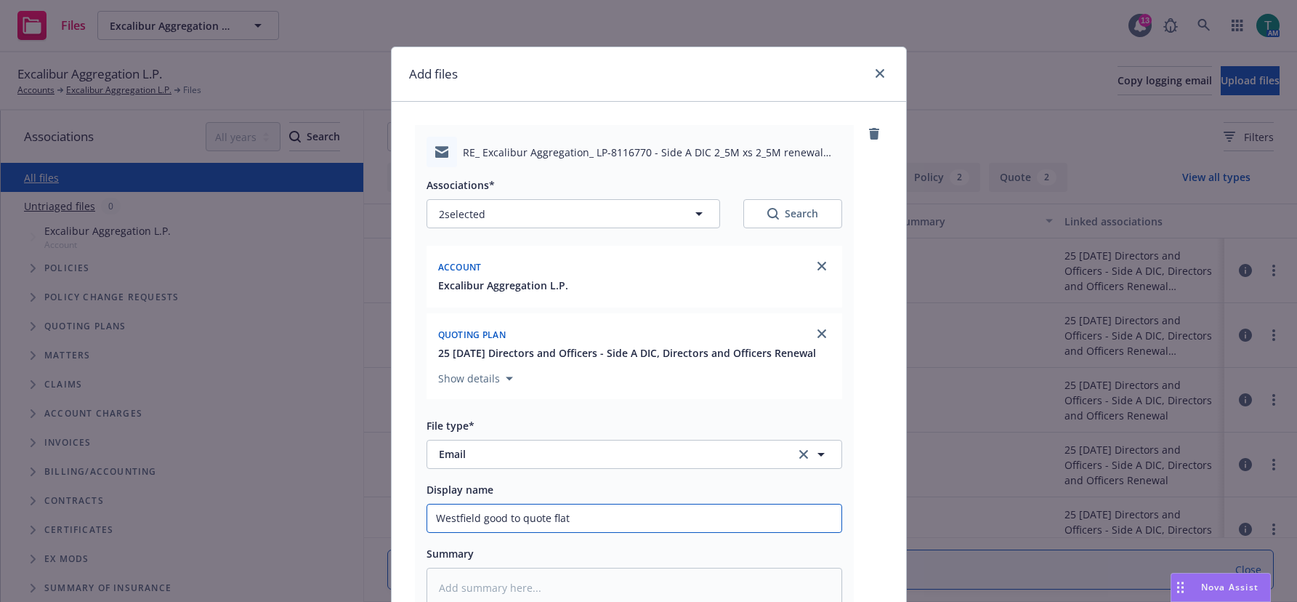
type textarea "x"
type input "Westfield good to quote flat -"
type textarea "x"
type input "Westfield good to quote flat -"
type textarea "x"
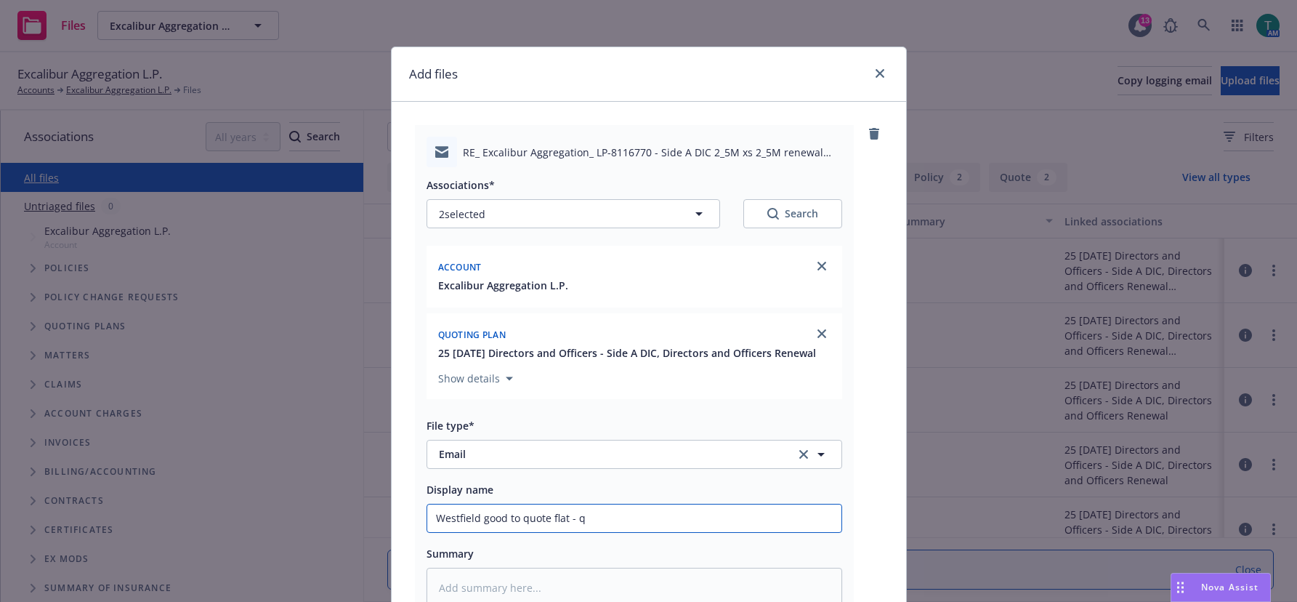
type input "Westfield good to quote flat - qu"
type textarea "x"
type input "Westfield good to quote flat - quo"
type textarea "x"
type input "Westfield good to quote flat - quot"
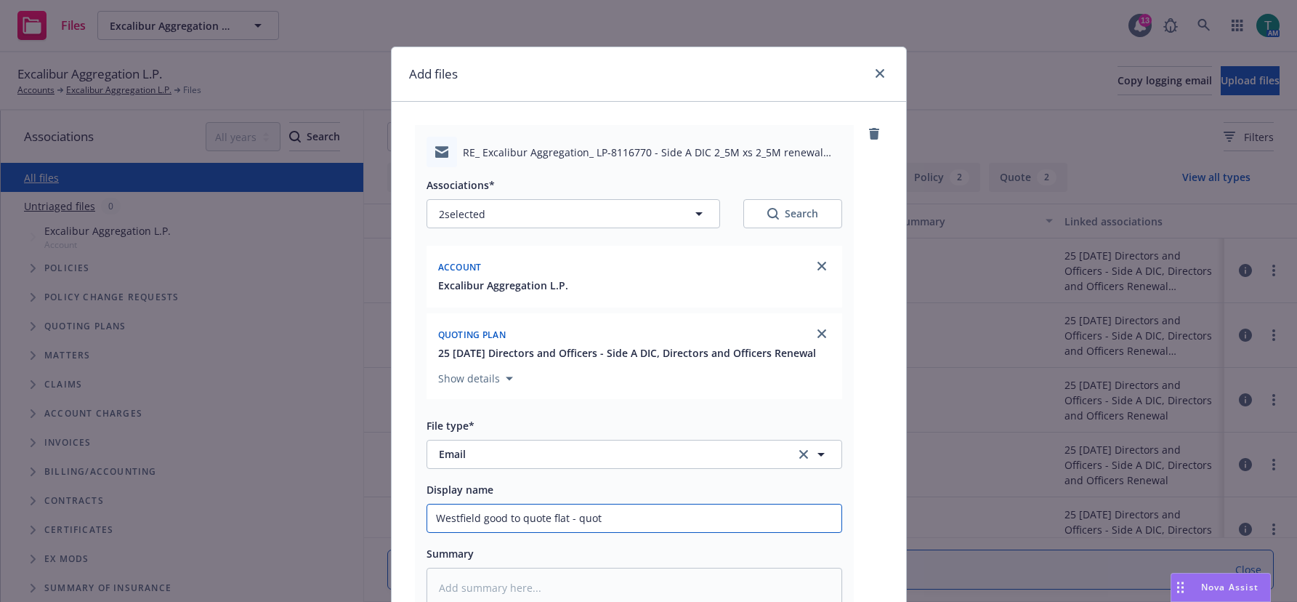
type textarea "x"
type input "Westfield good to quote flat - quo"
type textarea "x"
type input "Westfield good to quote flat - qu"
type textarea "x"
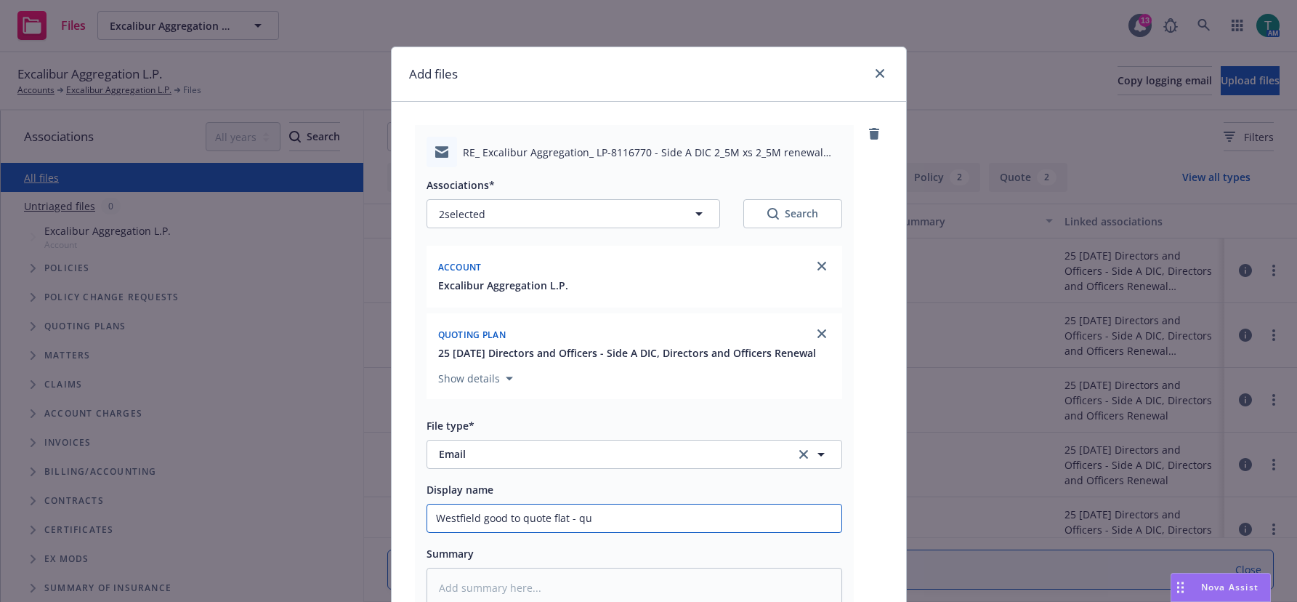
type input "Westfield good to quote flat - q"
type textarea "x"
type input "Westfield good to quote flat -"
type textarea "x"
type input "Westfield good to quote flat - Q"
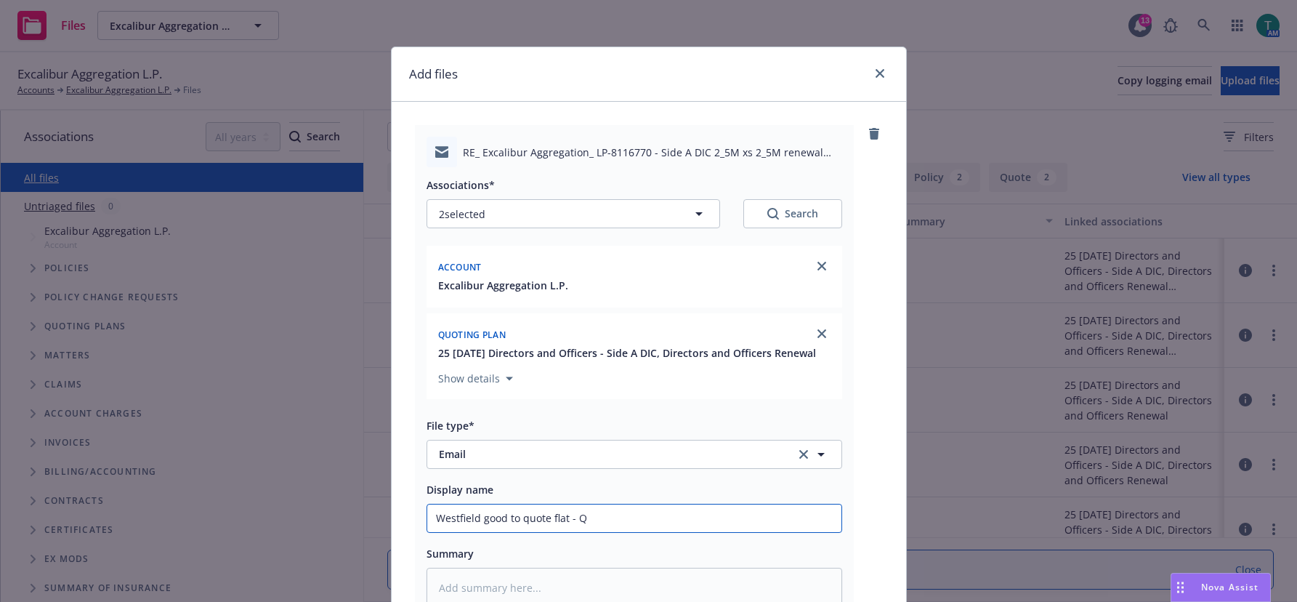
type textarea "x"
type input "Westfield good to quote flat - QT"
type textarea "x"
type input "Westfield good to quote flat - QT"
type textarea "x"
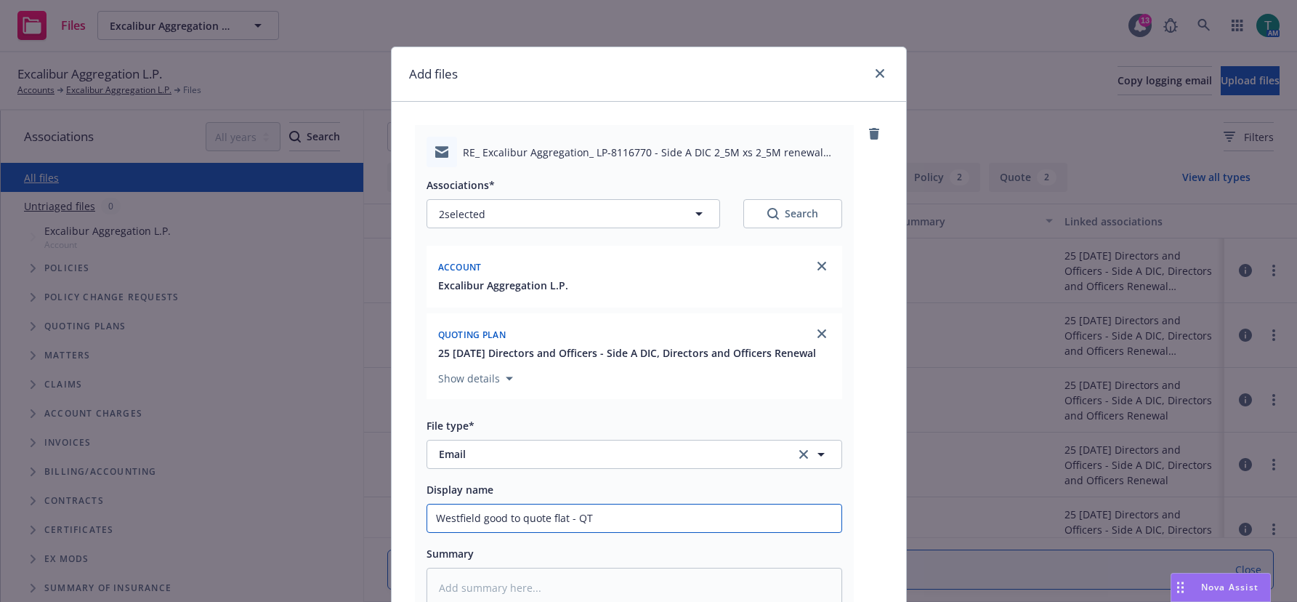
type input "Westfield good to quote flat - QT t"
type textarea "x"
type input "Westfield good to quote flat - QT to"
type textarea "x"
type input "Westfield good to quote flat - QT to"
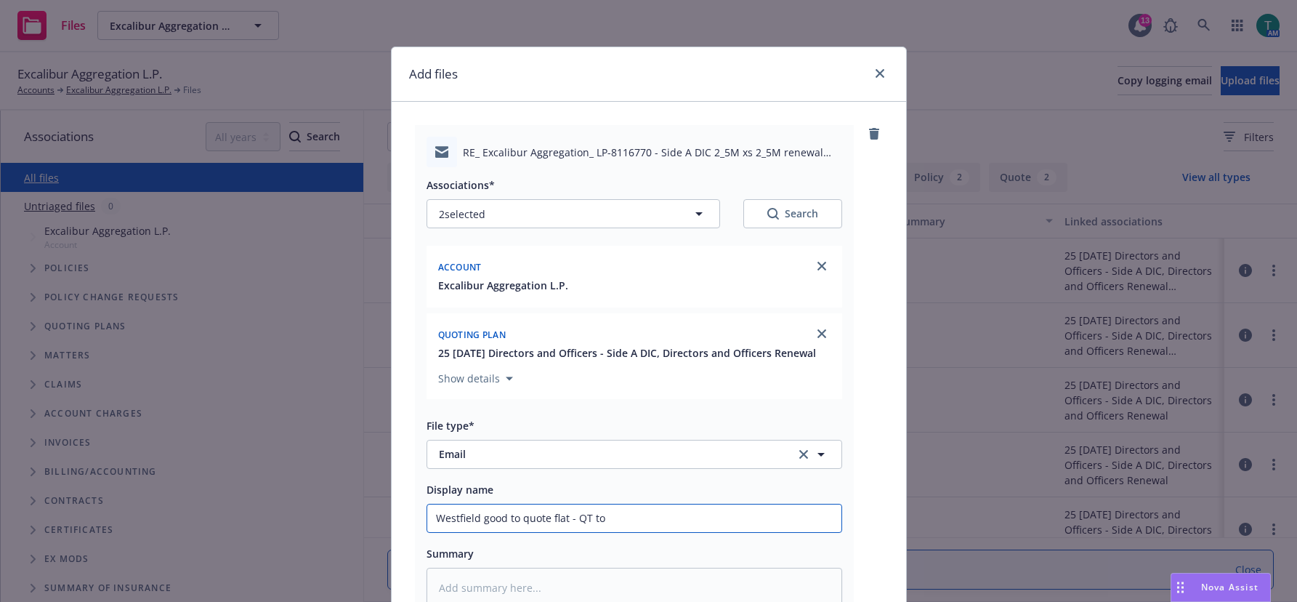
type textarea "x"
type input "Westfield good to quote flat - QT to f"
type textarea "x"
type input "Westfield good to quote flat - QT to fo"
type textarea "x"
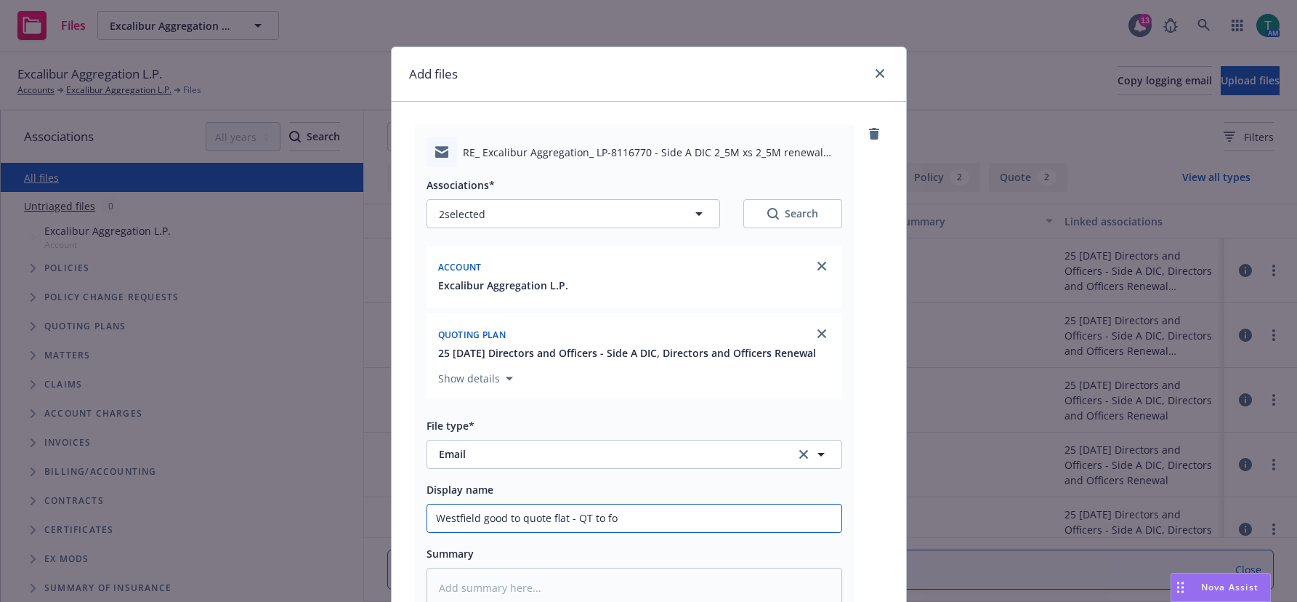
type input "Westfield good to quote flat - QT to fol"
type textarea "x"
type input "Westfield good to quote flat - QT to foll"
type textarea "x"
type input "Westfield good to quote flat - QT to follo"
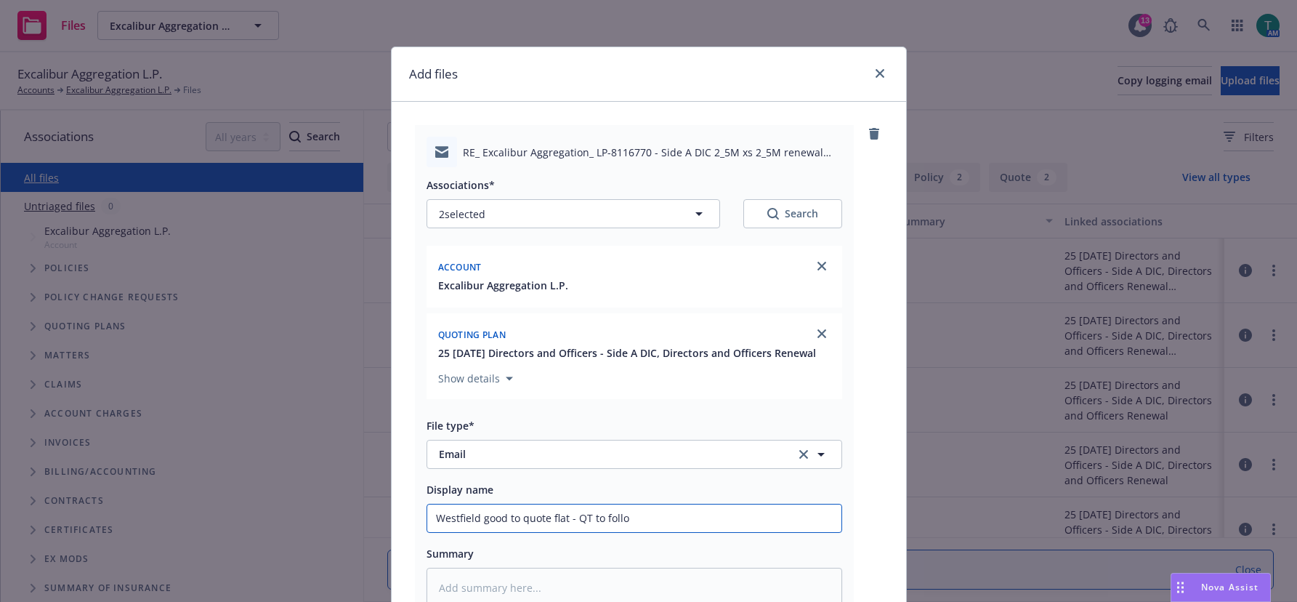
type textarea "x"
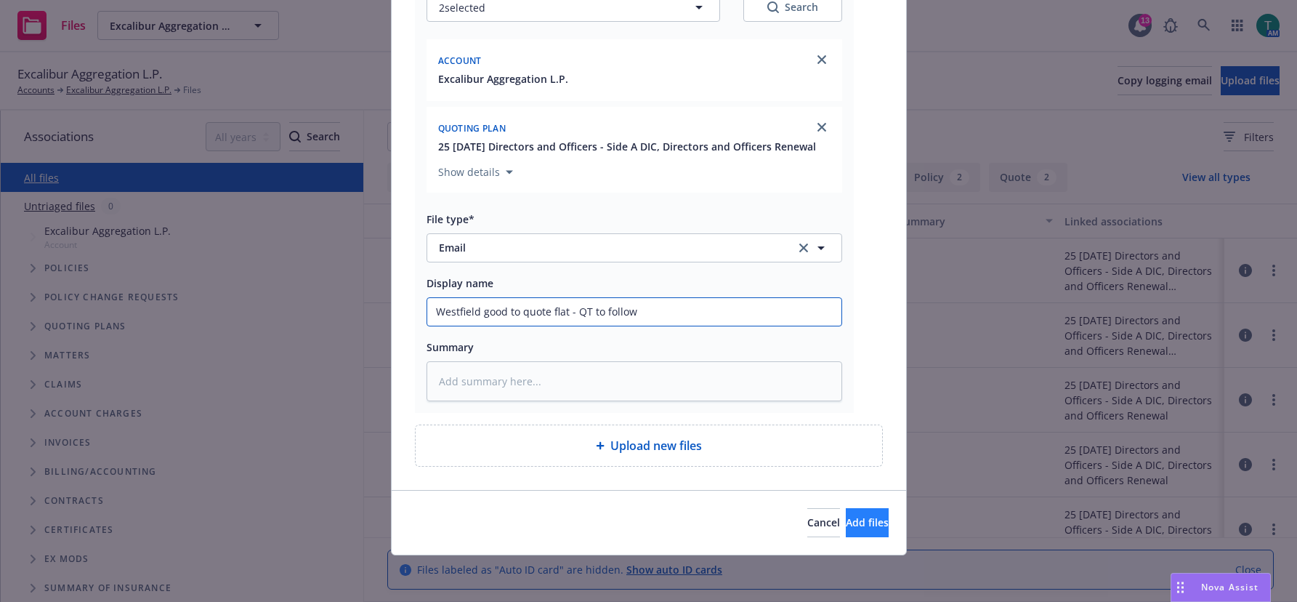
type input "Westfield good to quote flat - QT to follow"
click at [848, 513] on button "Add files" at bounding box center [867, 522] width 43 height 29
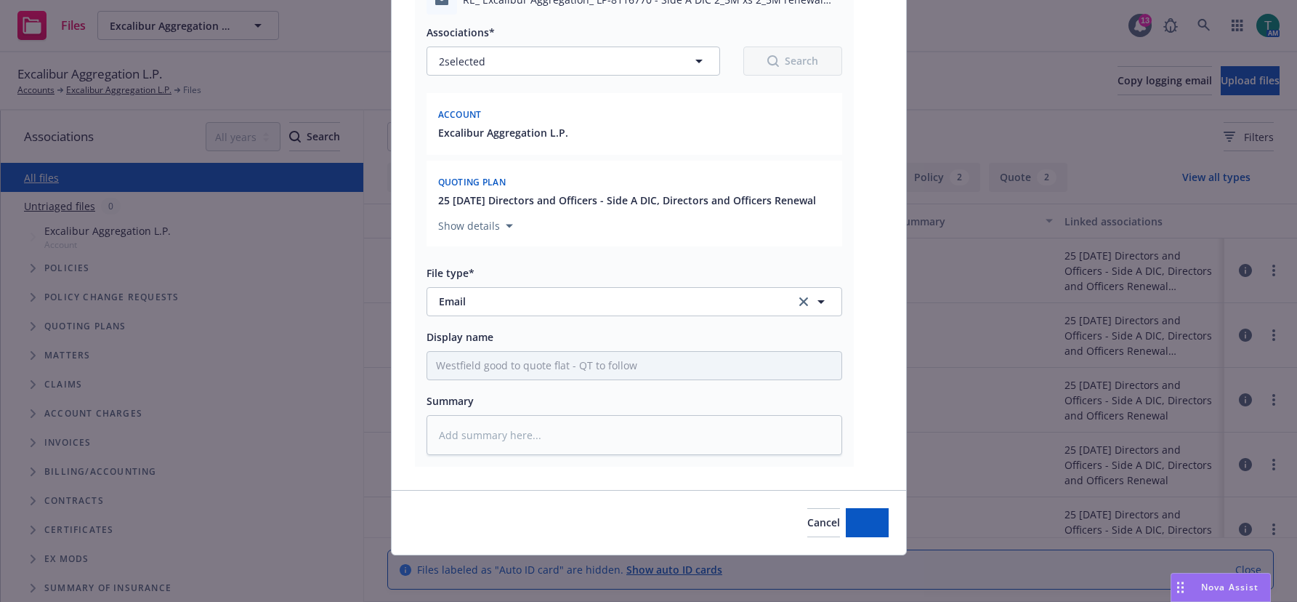
scroll to position [153, 0]
type textarea "x"
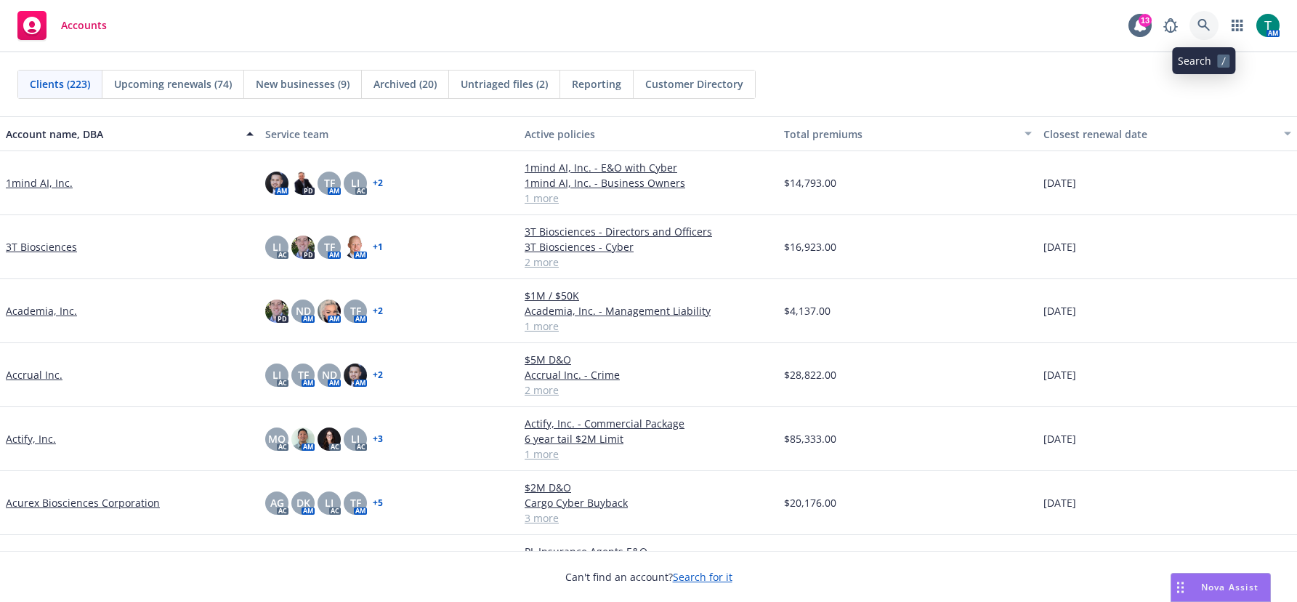
click at [1209, 20] on icon at bounding box center [1203, 25] width 13 height 13
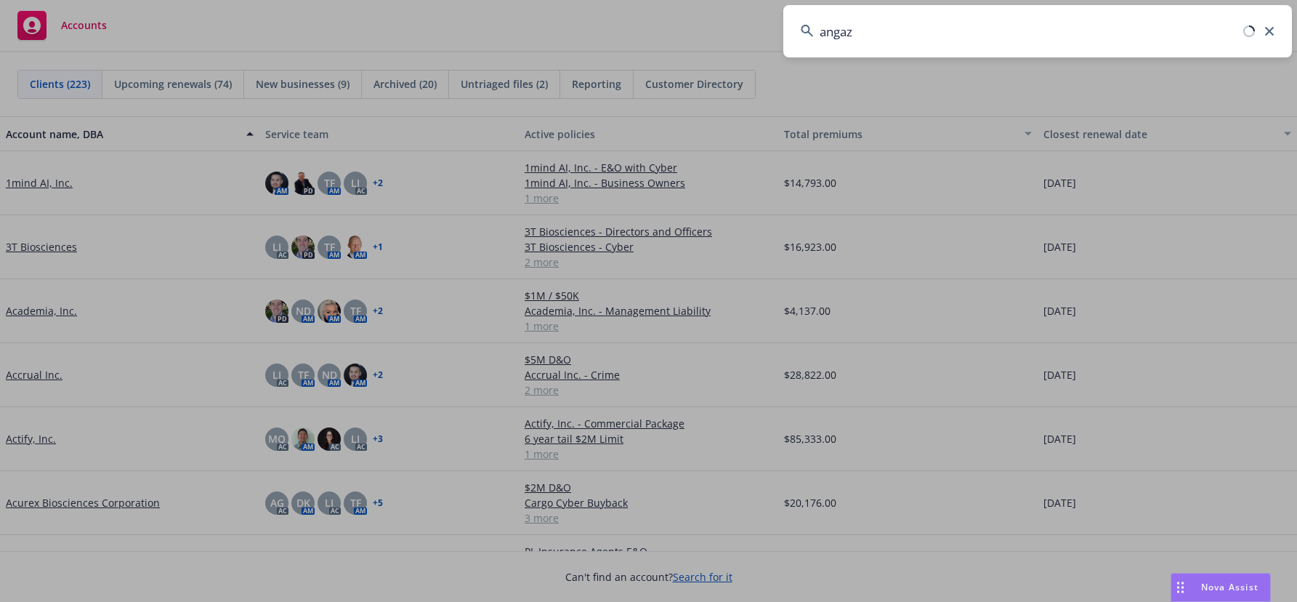
type input "angaza"
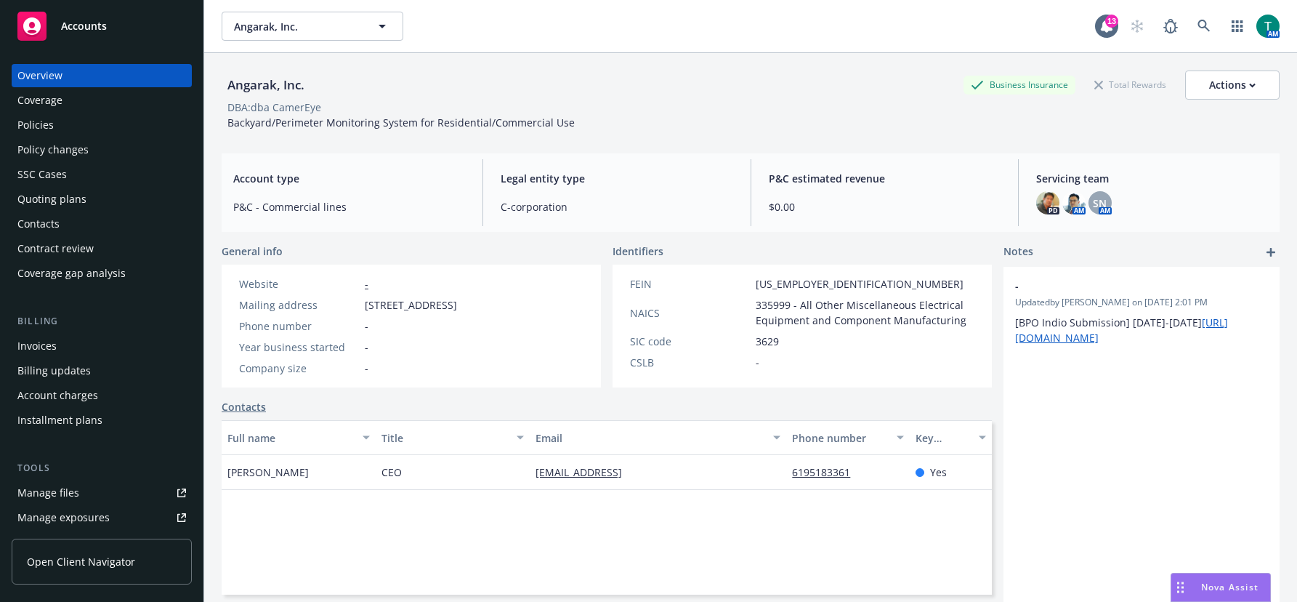
click at [84, 491] on link "Manage files" at bounding box center [102, 492] width 180 height 23
drag, startPoint x: 1199, startPoint y: 31, endPoint x: 1199, endPoint y: 21, distance: 9.4
click at [1199, 21] on link at bounding box center [1203, 26] width 29 height 29
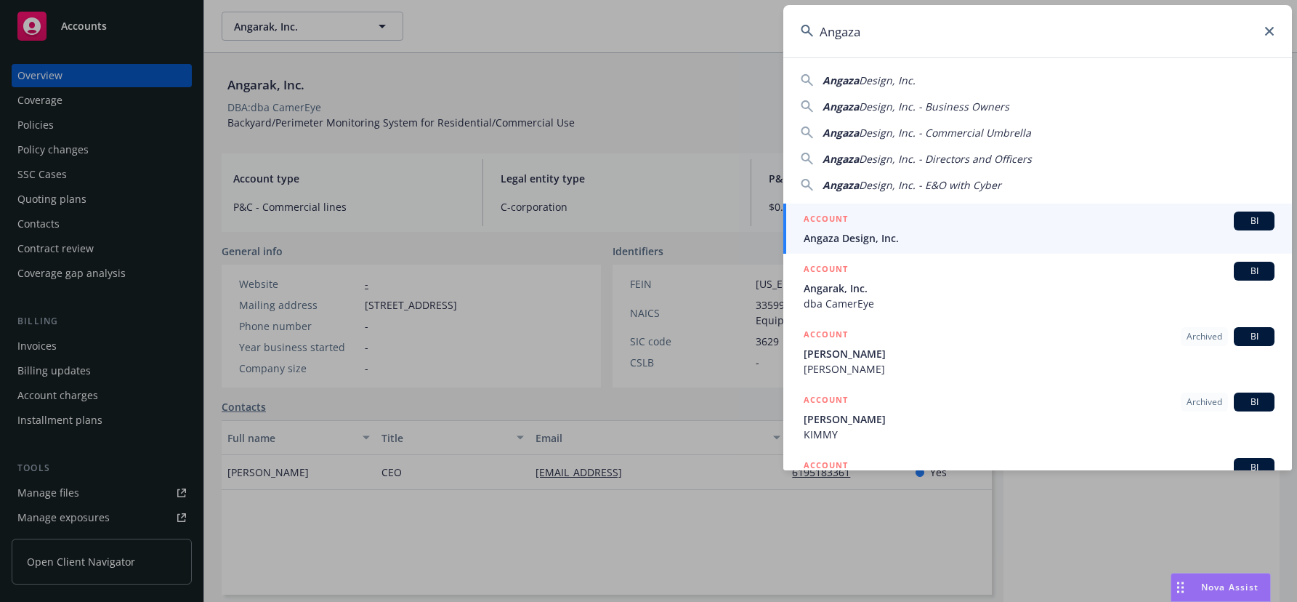
type input "Angaza"
drag, startPoint x: 1229, startPoint y: 221, endPoint x: 1202, endPoint y: 212, distance: 28.3
click at [1239, 220] on span "BI" at bounding box center [1253, 220] width 29 height 13
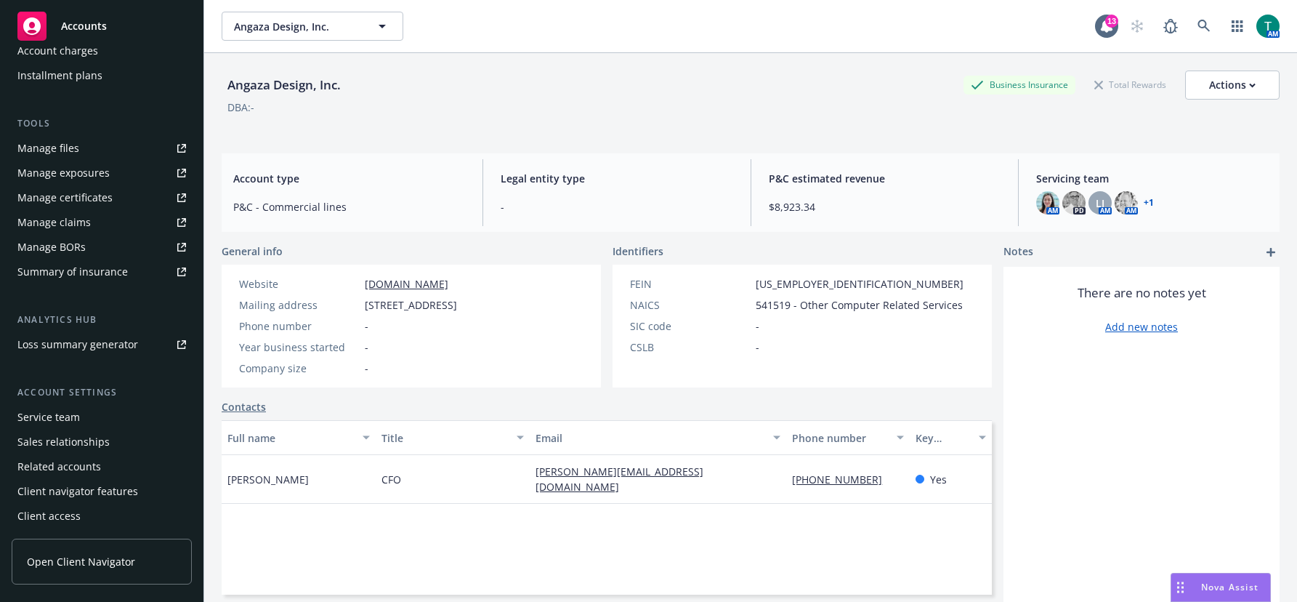
scroll to position [345, 0]
click at [76, 421] on div "Service team" at bounding box center [48, 416] width 62 height 23
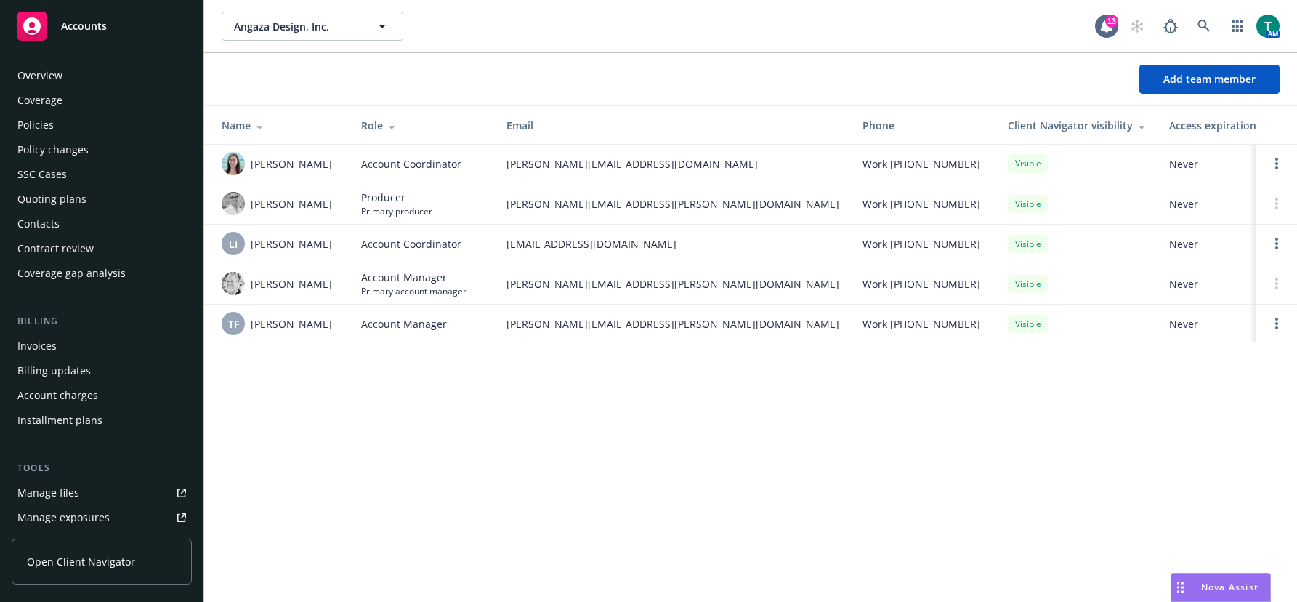
click at [73, 222] on div "Contacts" at bounding box center [101, 223] width 169 height 23
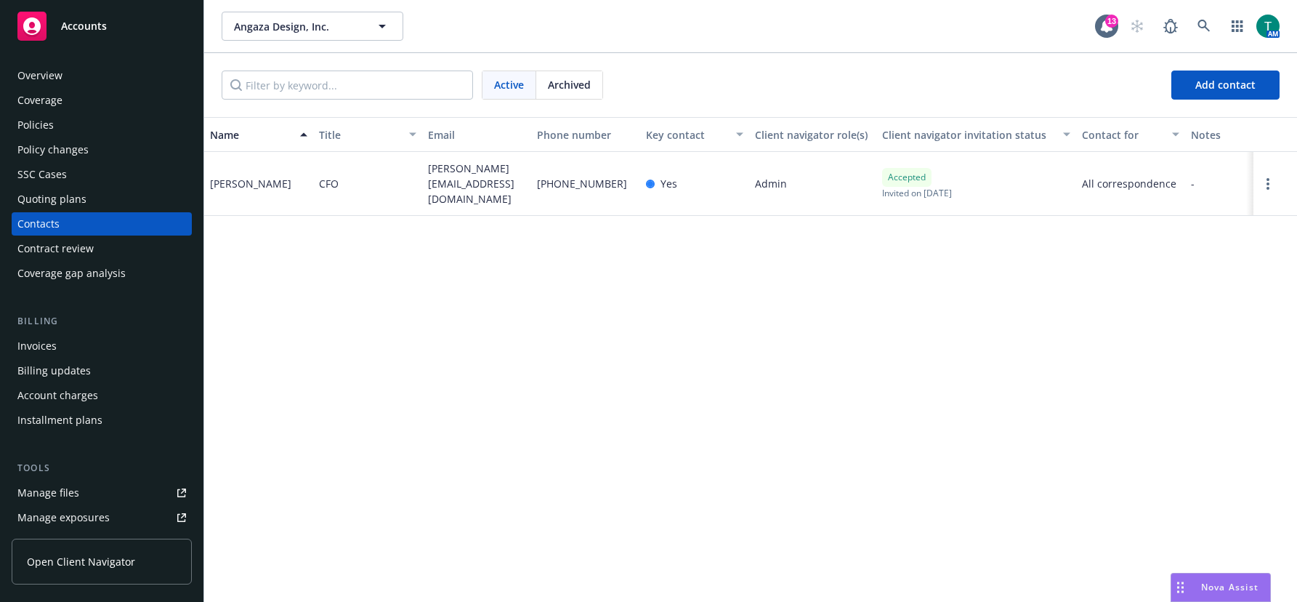
scroll to position [345, 0]
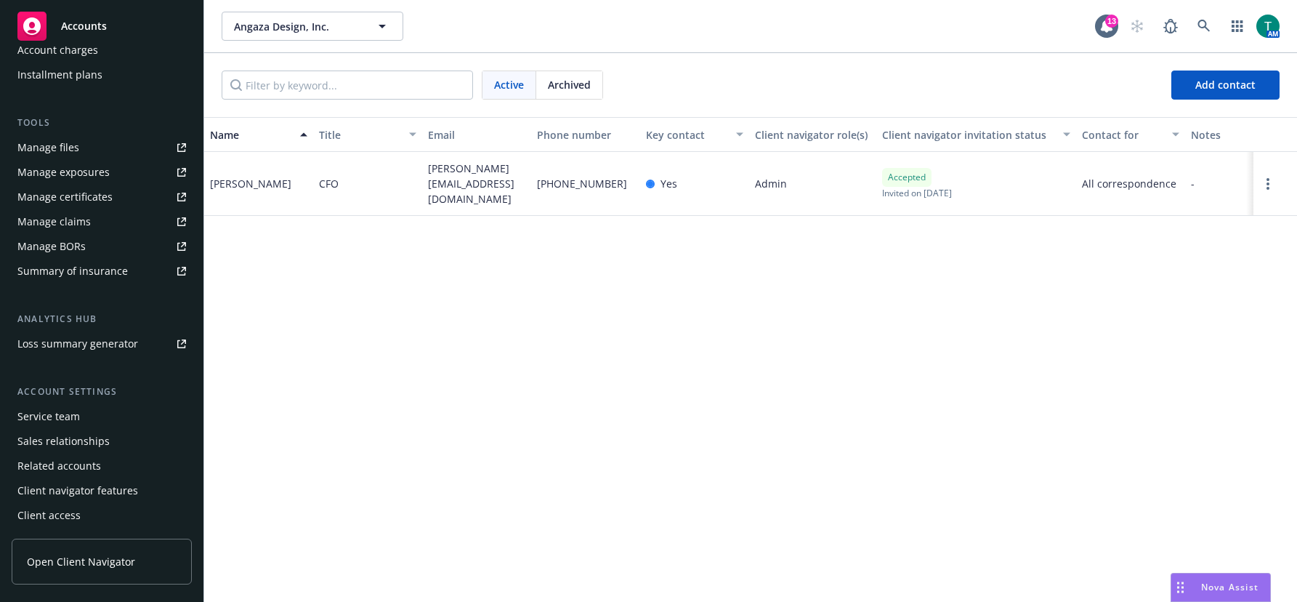
click at [89, 422] on div "Service team" at bounding box center [101, 416] width 169 height 23
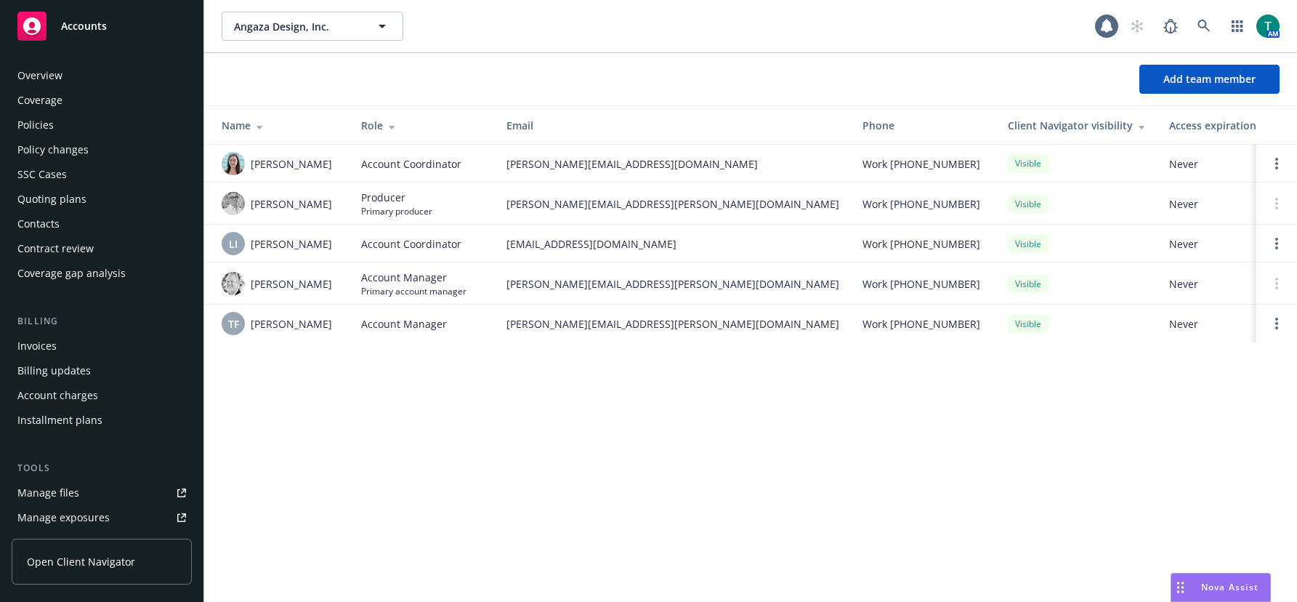
scroll to position [345, 0]
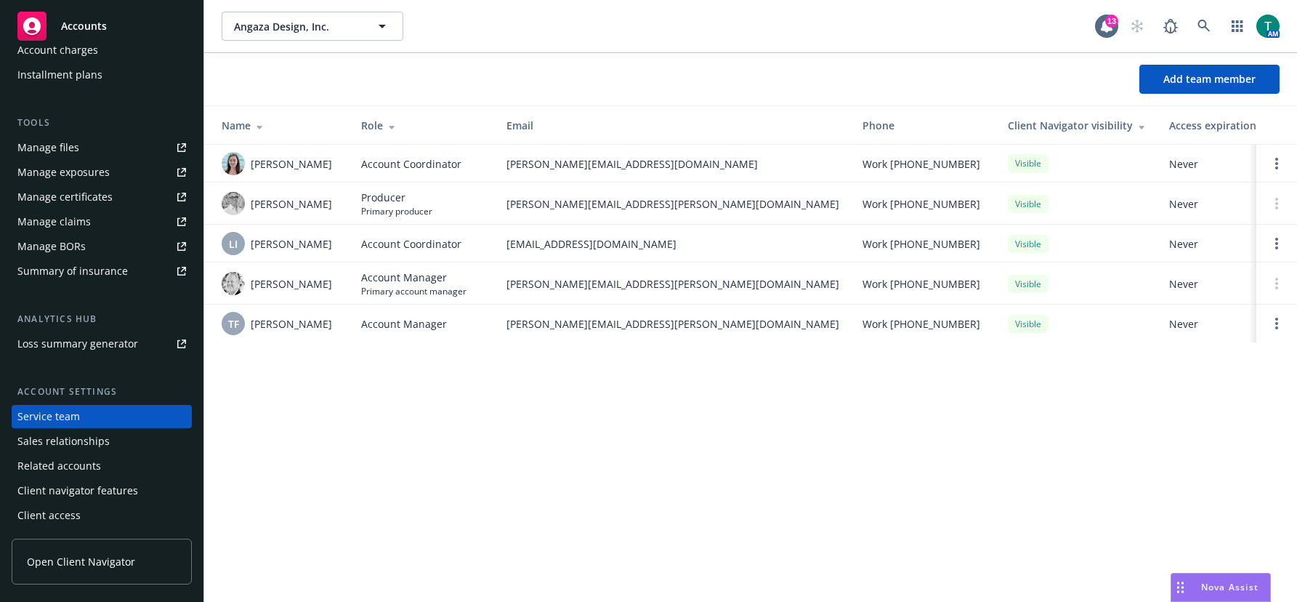
click at [240, 580] on div "Angaza Design, Inc. Angaza Design, Inc. 13 AM Add team member Name Role Email P…" at bounding box center [750, 301] width 1093 height 602
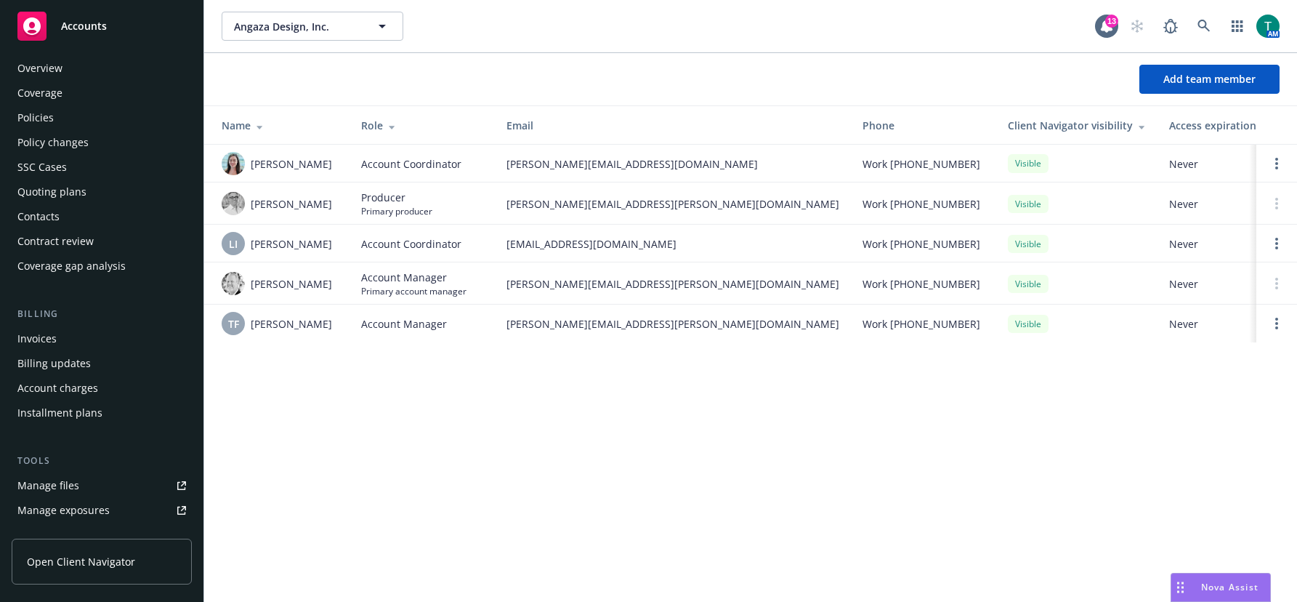
scroll to position [0, 0]
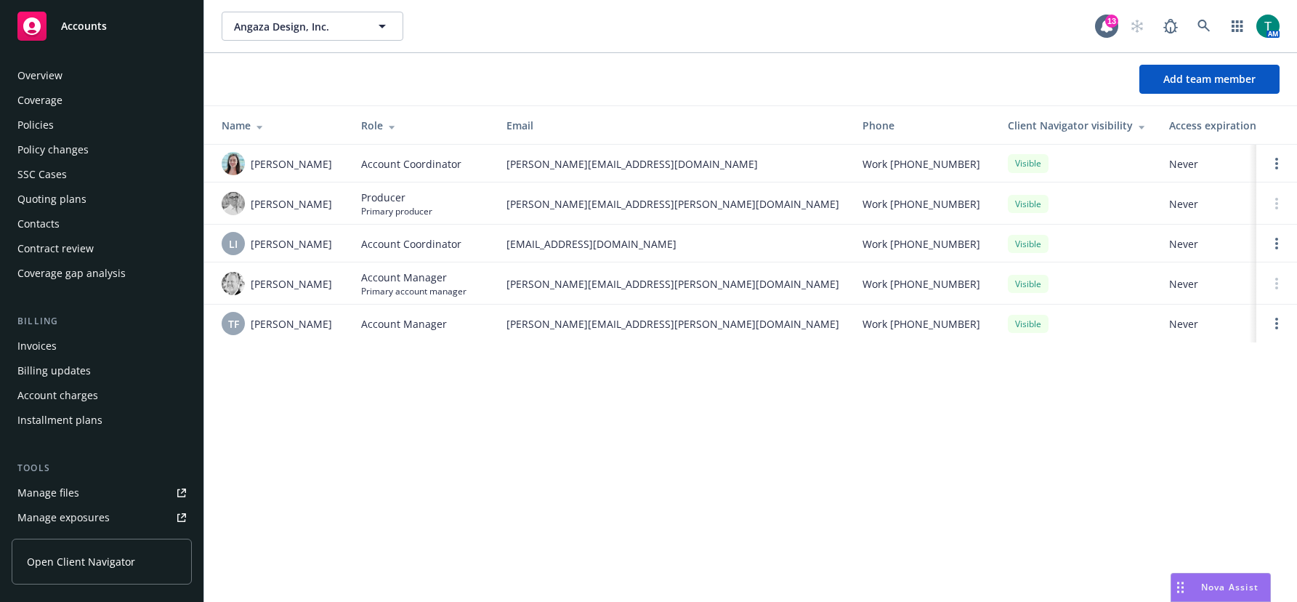
click at [89, 121] on div "Policies" at bounding box center [101, 124] width 169 height 23
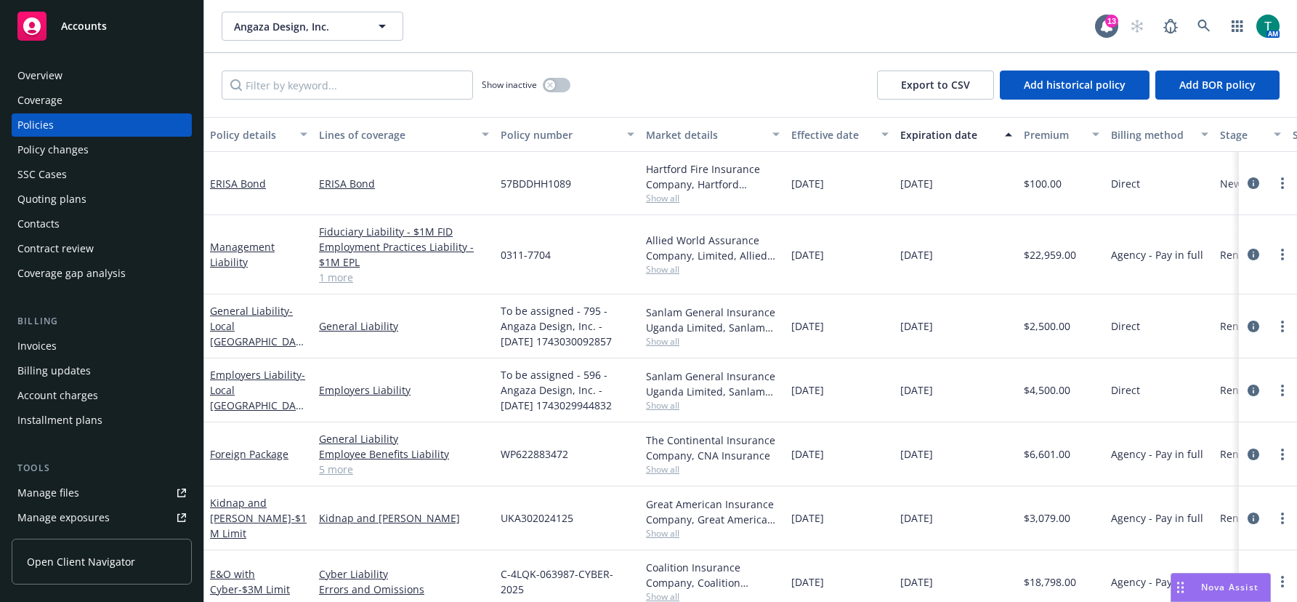
click at [62, 70] on div "Overview" at bounding box center [101, 75] width 169 height 23
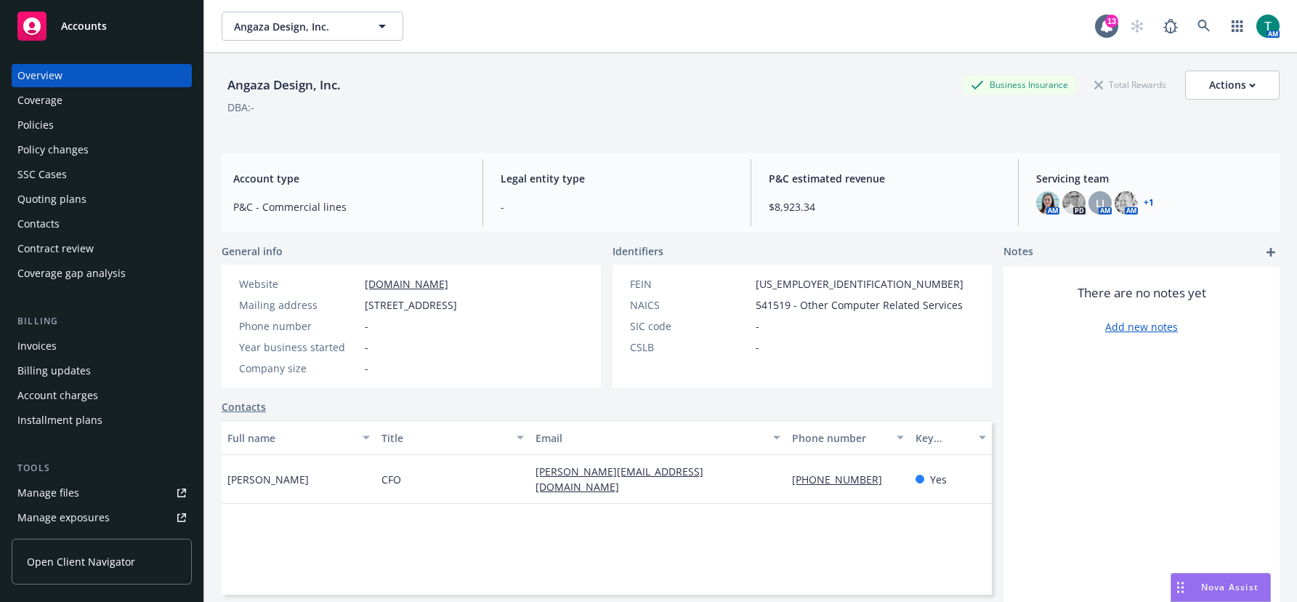
click at [76, 101] on div "Coverage" at bounding box center [101, 100] width 169 height 23
